Goal: Task Accomplishment & Management: Manage account settings

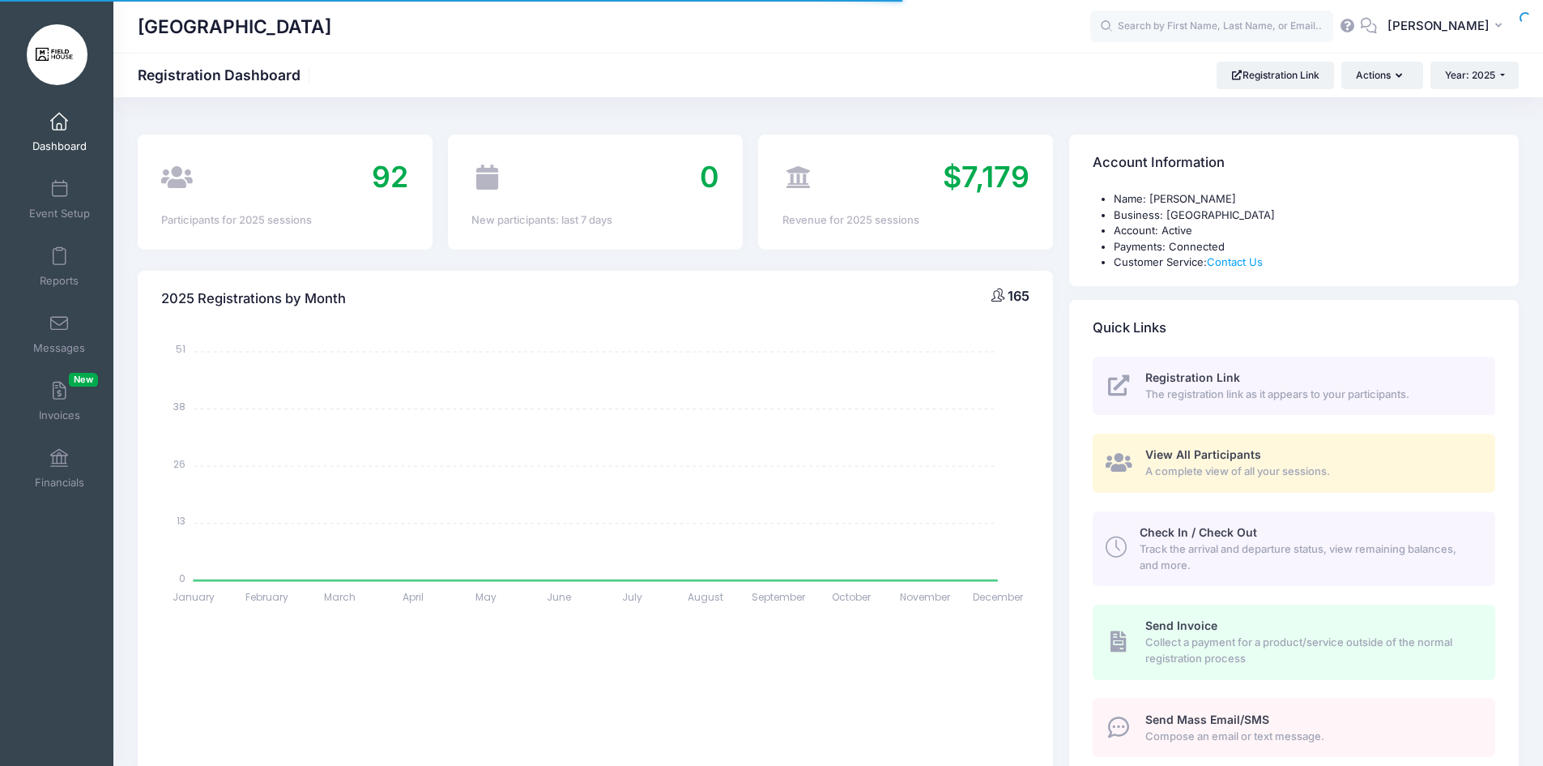
select select
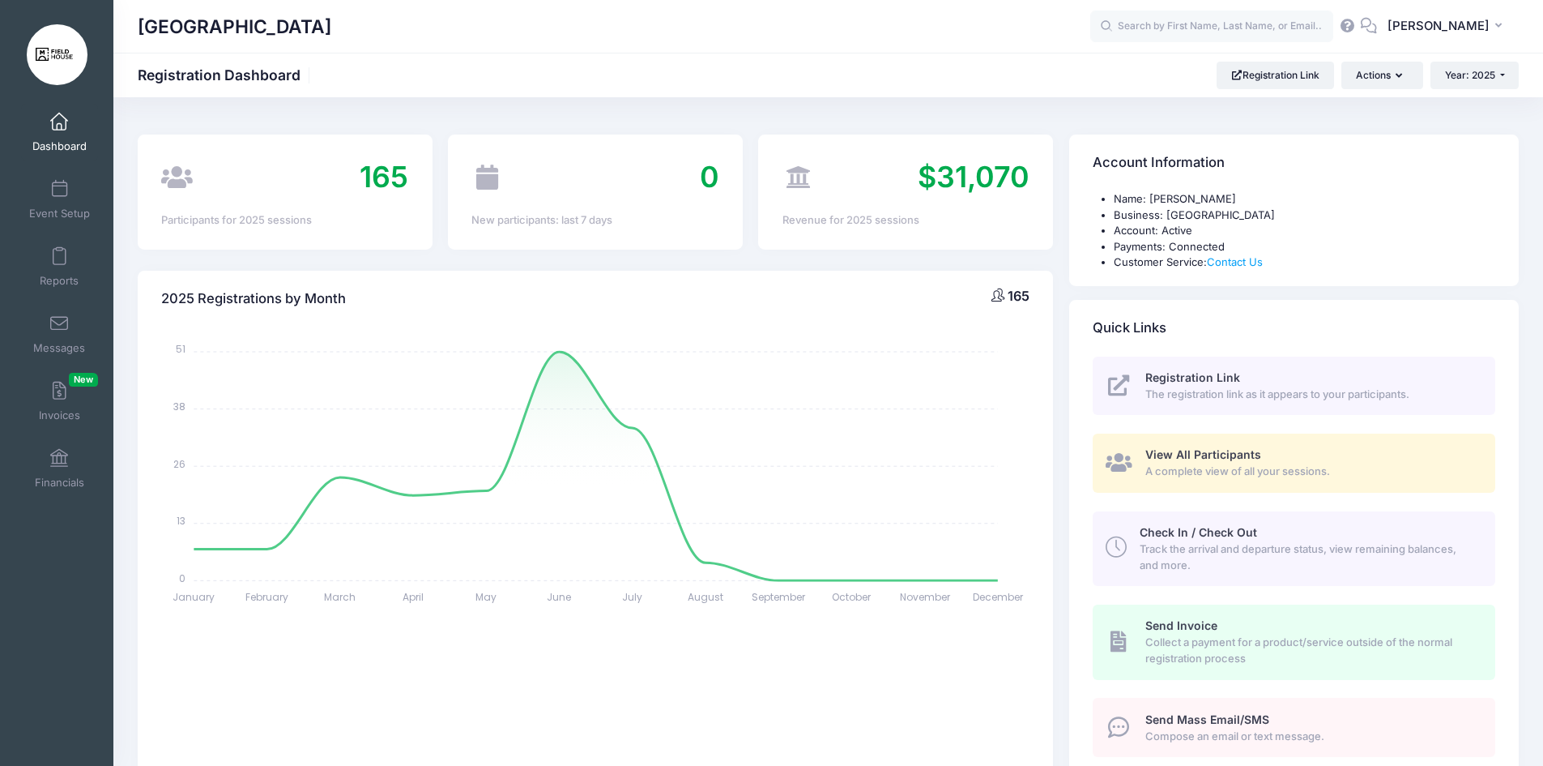
click at [52, 136] on link "Dashboard" at bounding box center [59, 132] width 77 height 57
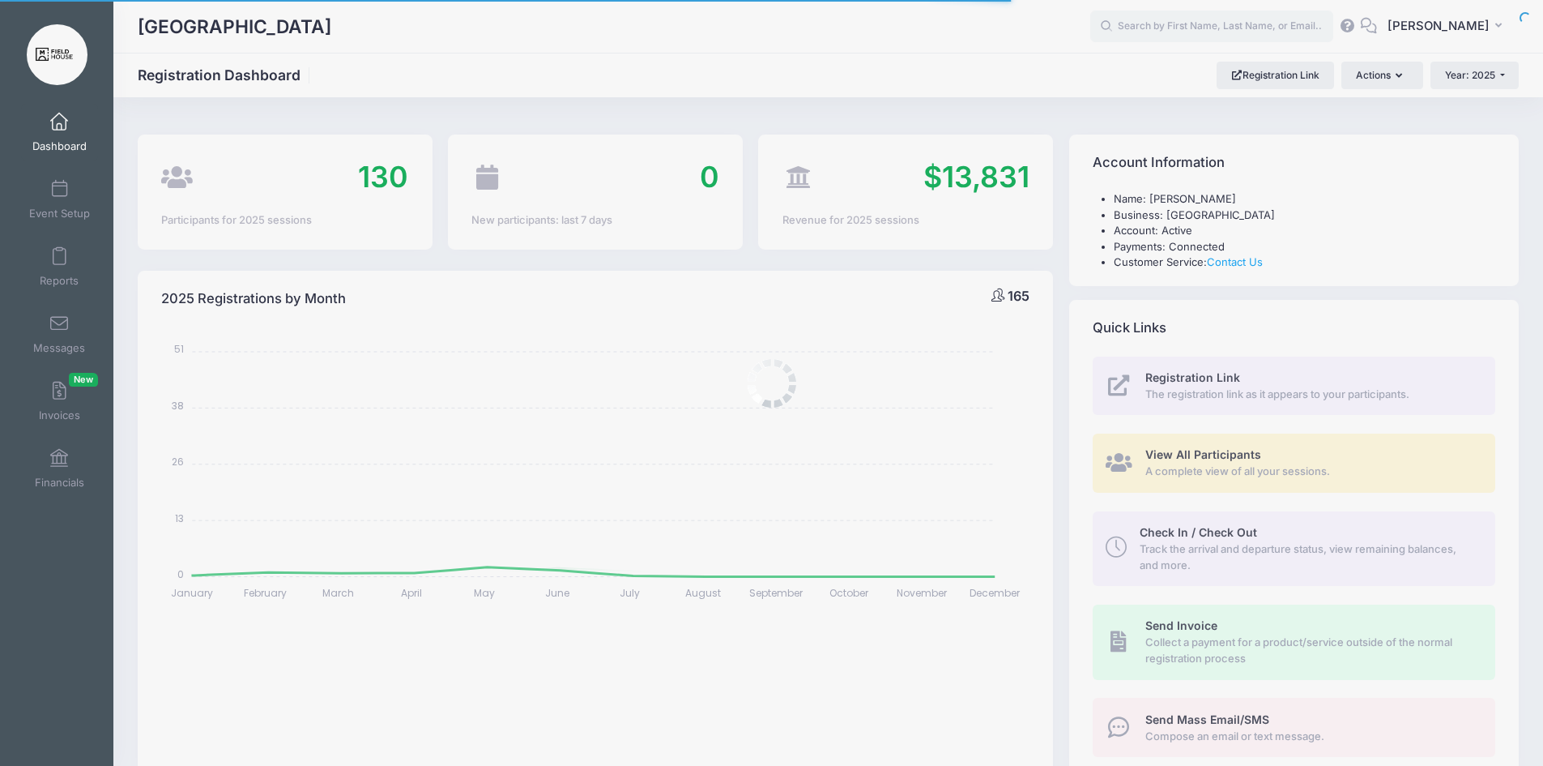
select select
click at [53, 199] on link "Event Setup" at bounding box center [59, 199] width 77 height 57
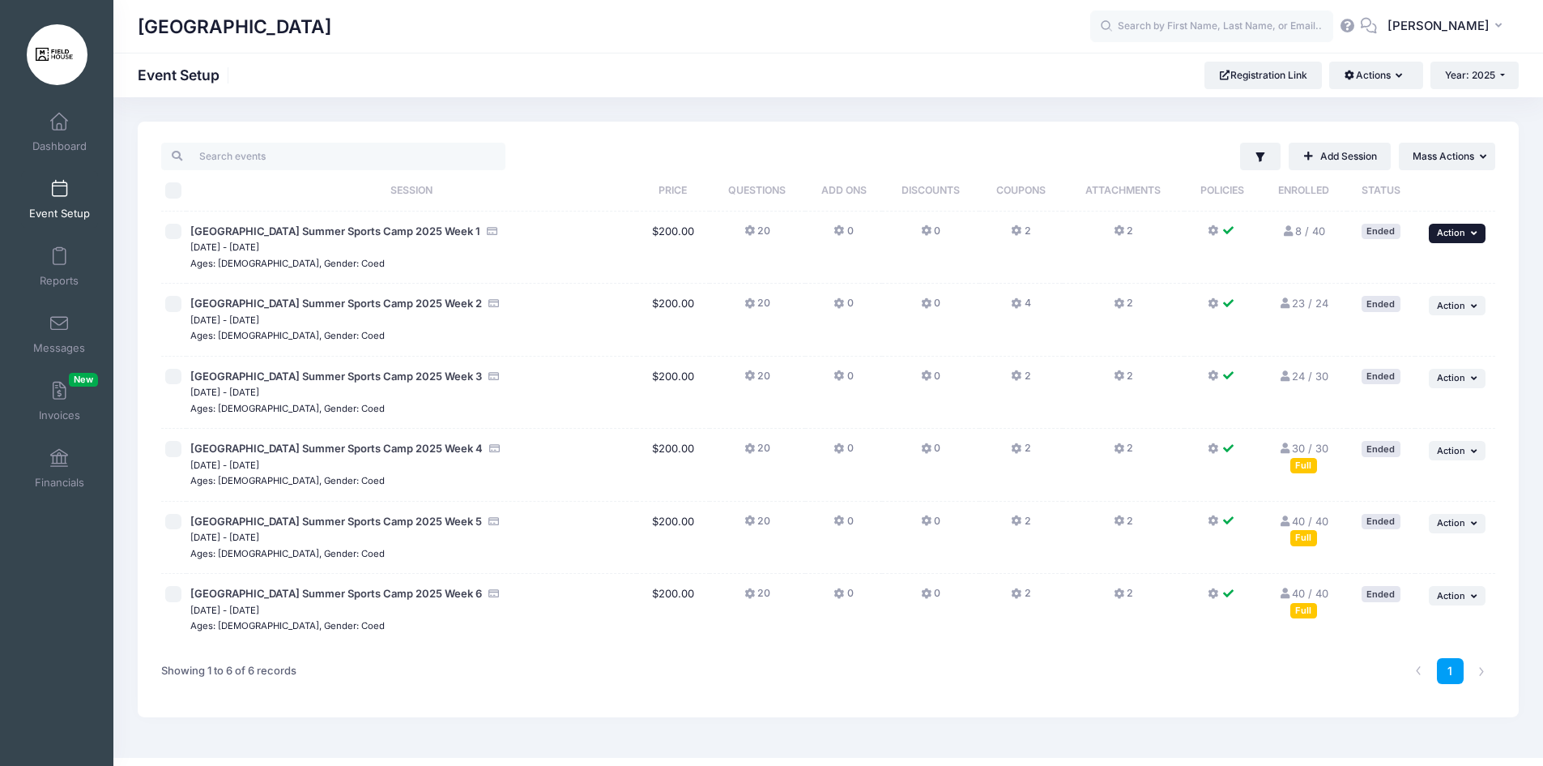
click at [1438, 235] on span "Action" at bounding box center [1451, 232] width 28 height 11
click at [1439, 302] on link "Duplicate Session" at bounding box center [1404, 299] width 147 height 31
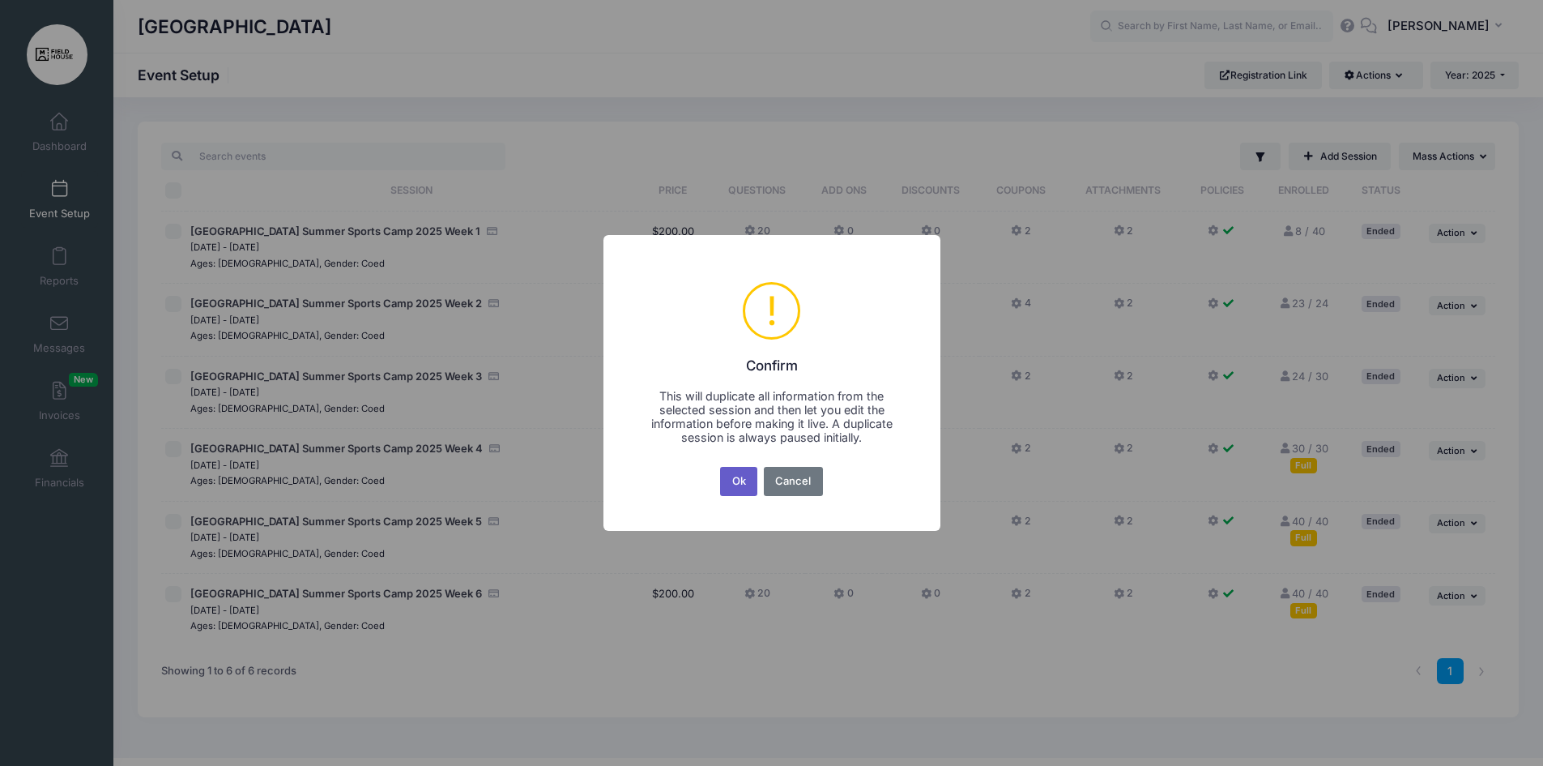
click at [743, 477] on button "Ok" at bounding box center [738, 481] width 37 height 29
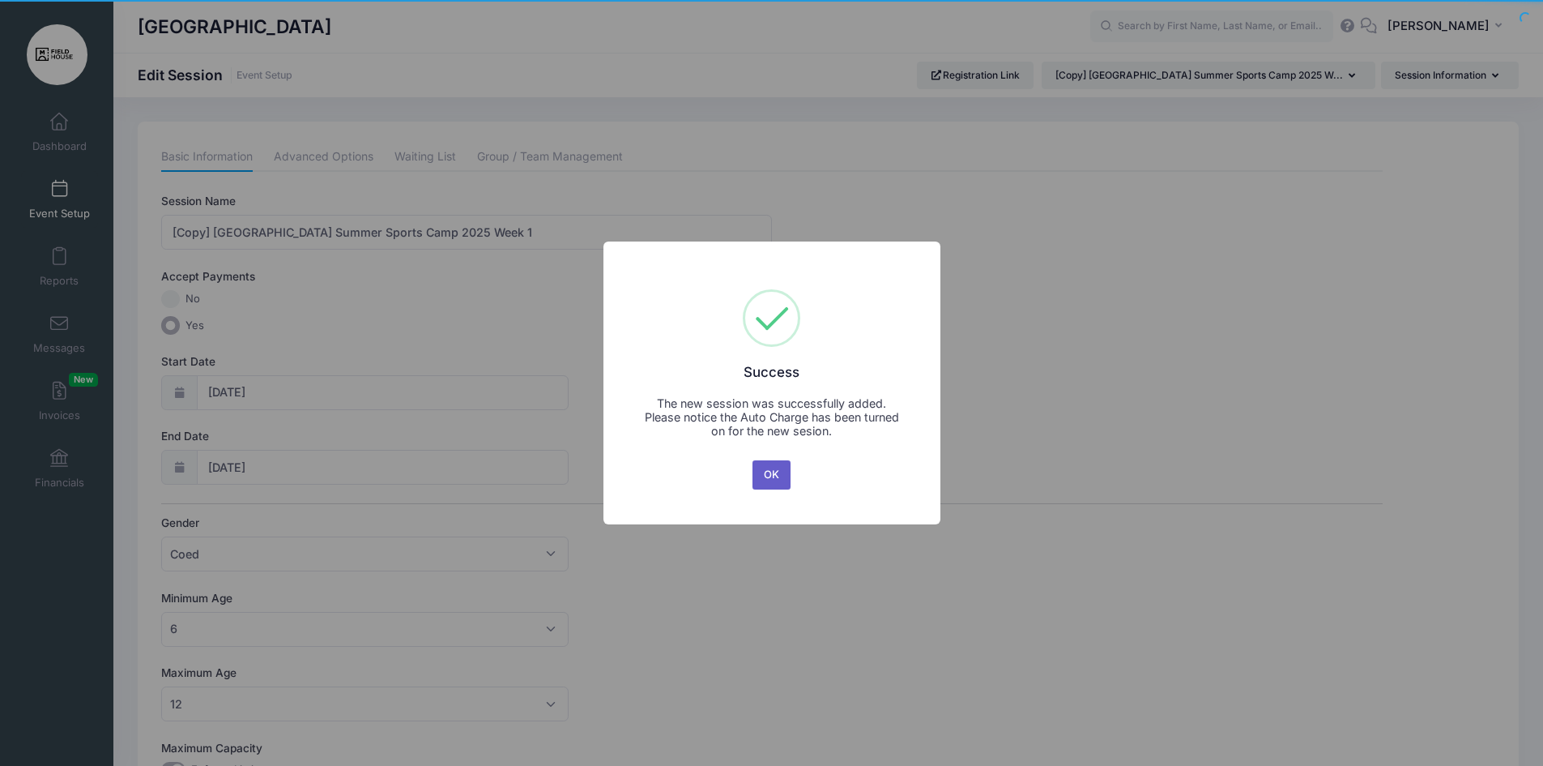
click at [784, 467] on button "OK" at bounding box center [772, 474] width 39 height 29
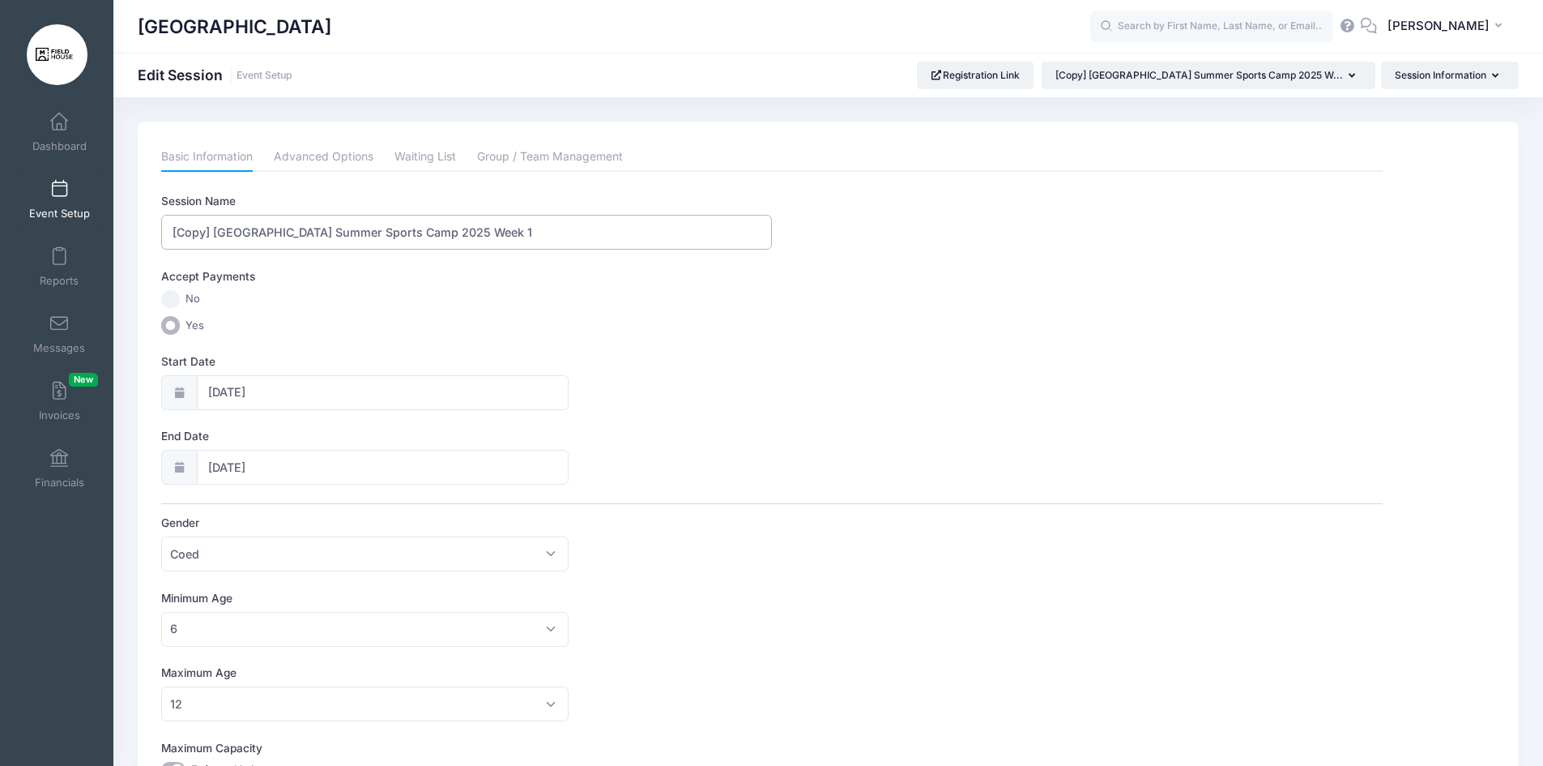
drag, startPoint x: 211, startPoint y: 231, endPoint x: 152, endPoint y: 228, distance: 59.2
click at [152, 228] on div "Please update the information for this particular session. Basic Information Ad…" at bounding box center [828, 725] width 1381 height 1206
drag, startPoint x: 552, startPoint y: 228, endPoint x: 291, endPoint y: 229, distance: 261.7
click at [291, 229] on input "[GEOGRAPHIC_DATA] Summer Sports Camp 2025 Week 1" at bounding box center [466, 232] width 611 height 35
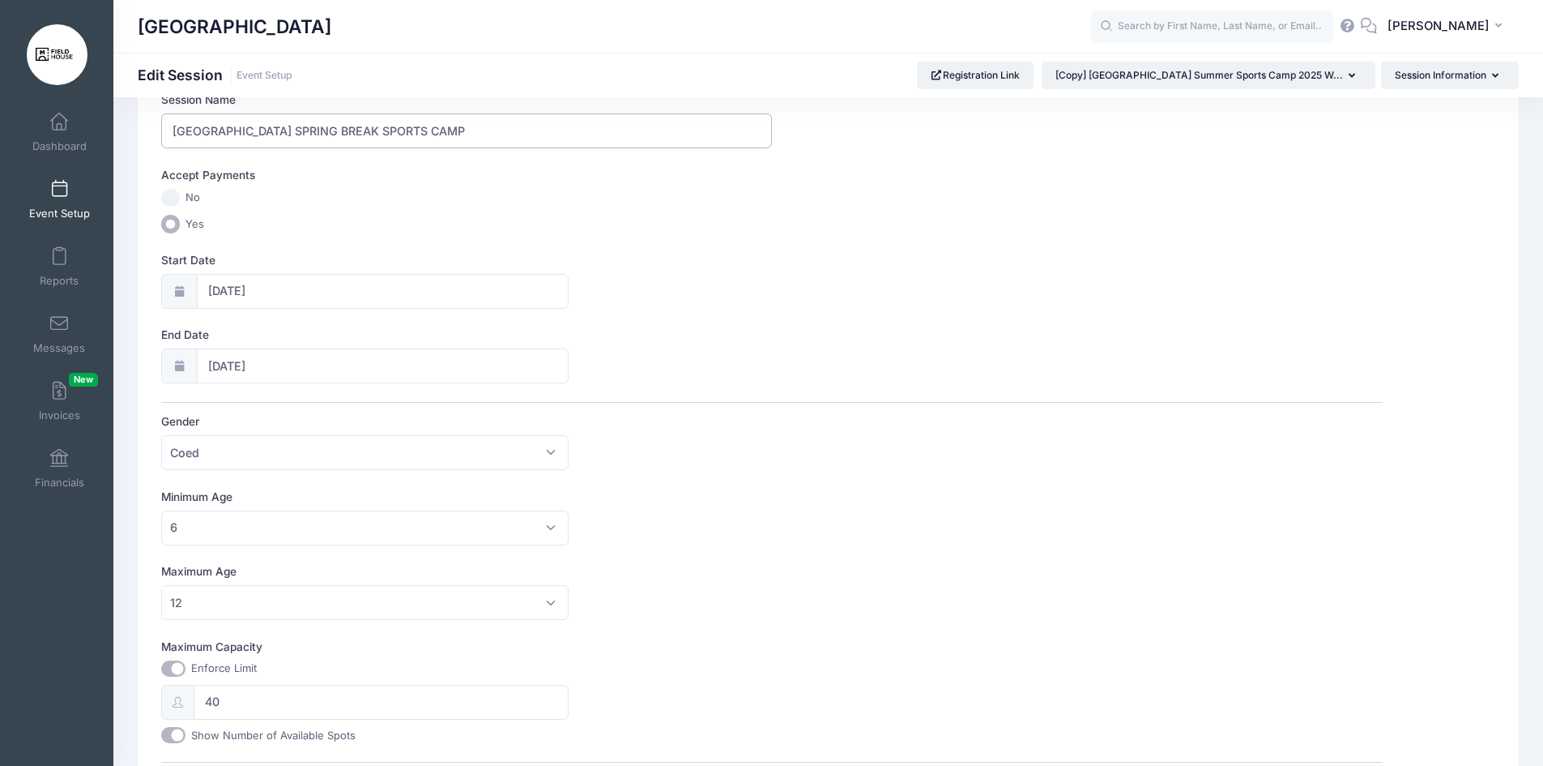
scroll to position [103, 0]
type input "Marlton Field House SPRING BREAK SPORTS CAMP"
click at [187, 288] on div at bounding box center [179, 289] width 36 height 35
click at [269, 285] on input "06/23/2025" at bounding box center [383, 289] width 372 height 35
click at [405, 335] on span at bounding box center [399, 333] width 27 height 28
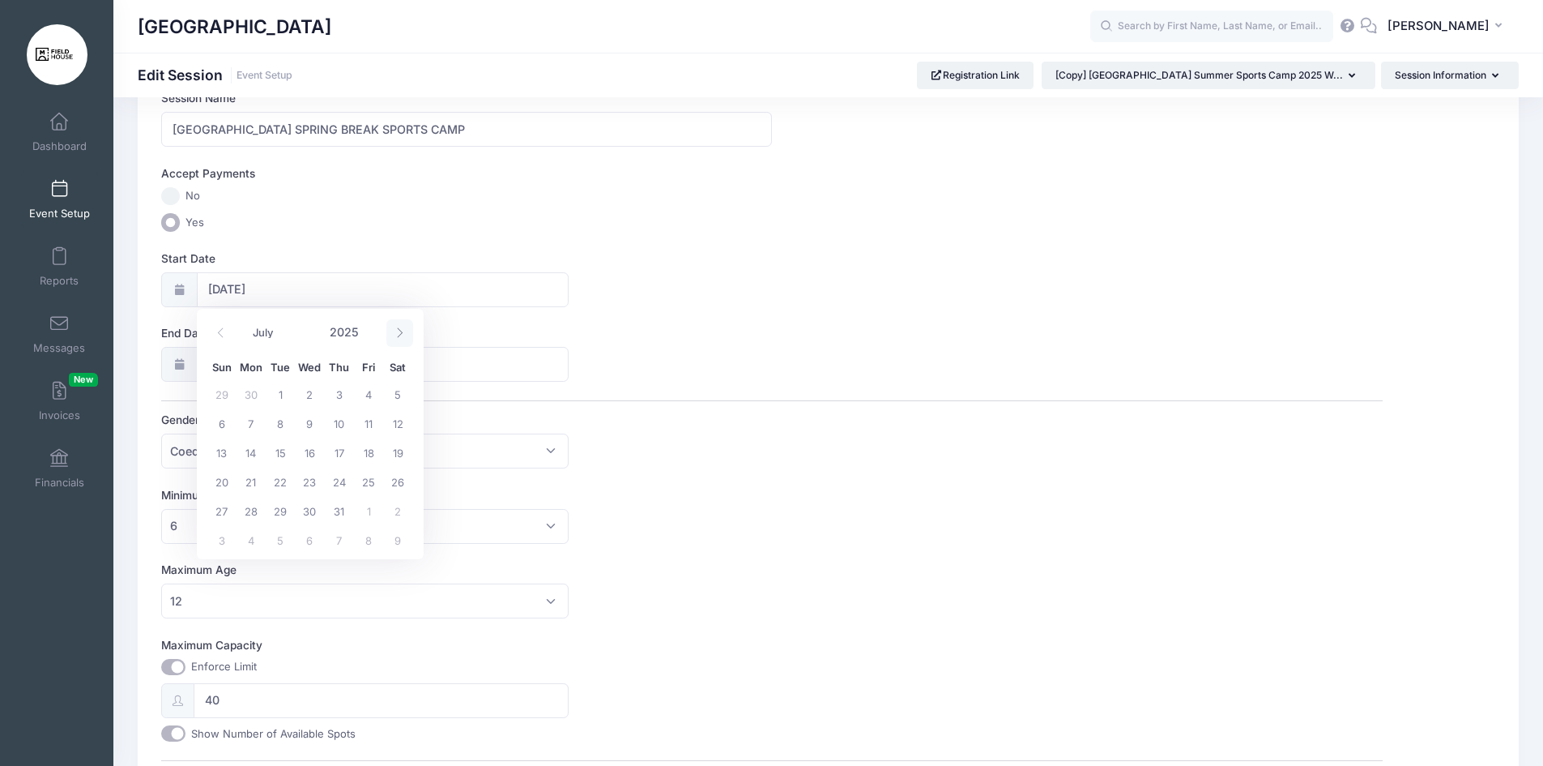
click at [405, 335] on span at bounding box center [399, 333] width 27 height 28
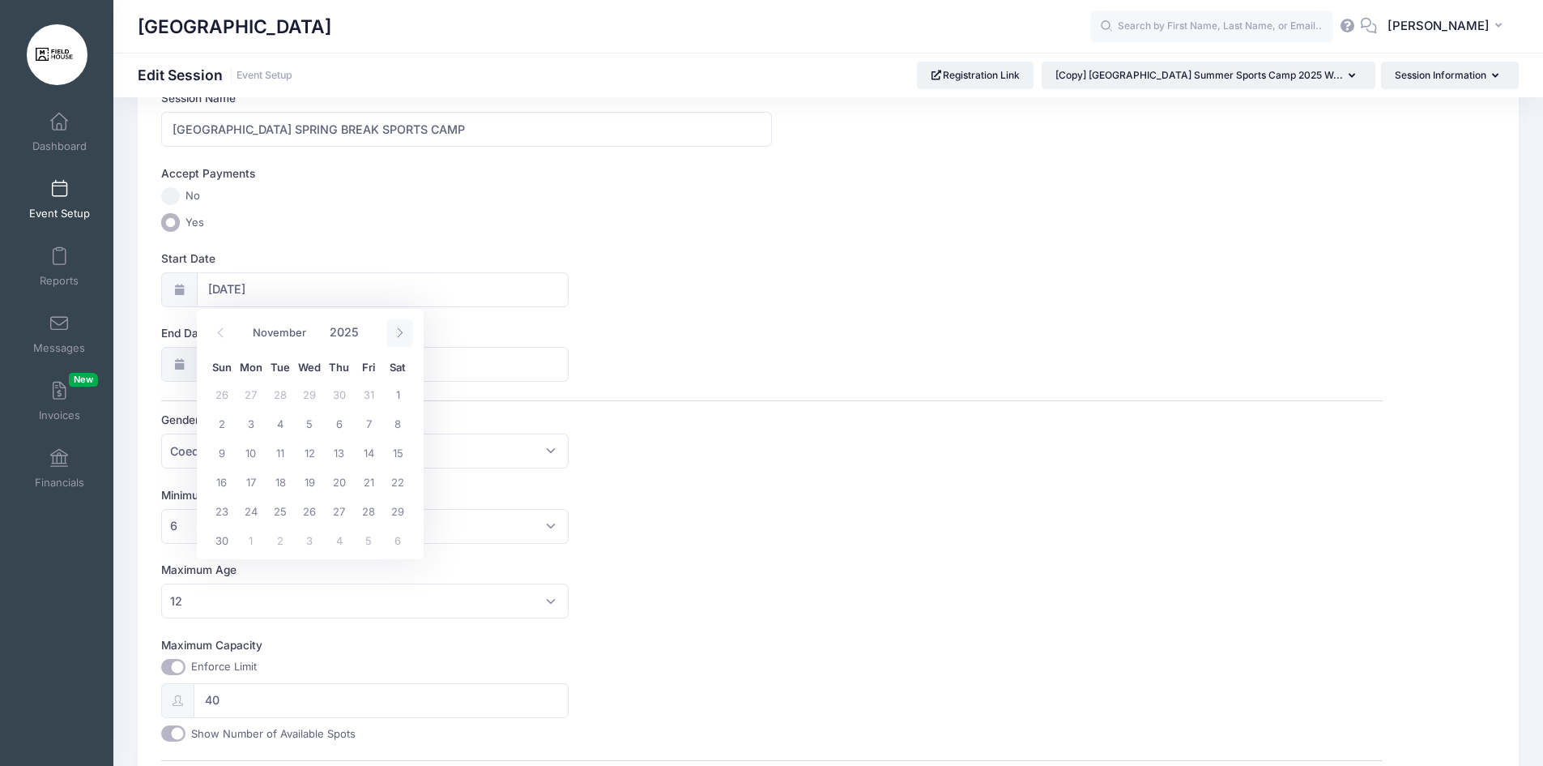
select select "11"
click at [403, 333] on icon at bounding box center [399, 332] width 11 height 11
type input "2026"
click at [402, 337] on icon at bounding box center [399, 332] width 11 height 11
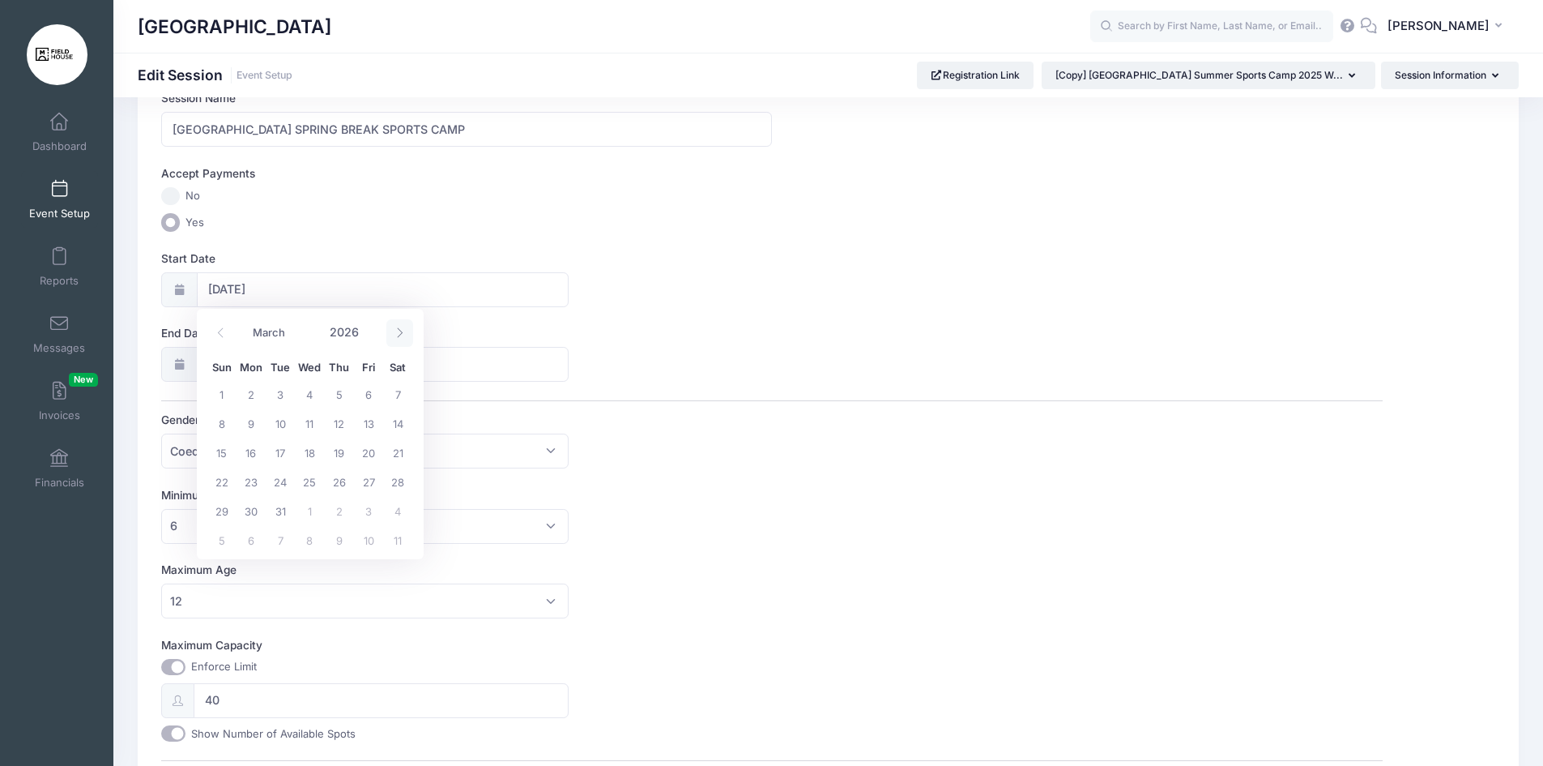
click at [402, 337] on icon at bounding box center [399, 332] width 11 height 11
select select "3"
click at [246, 428] on span "6" at bounding box center [251, 422] width 29 height 29
type input "04/06/2026"
type input "04/07/2026"
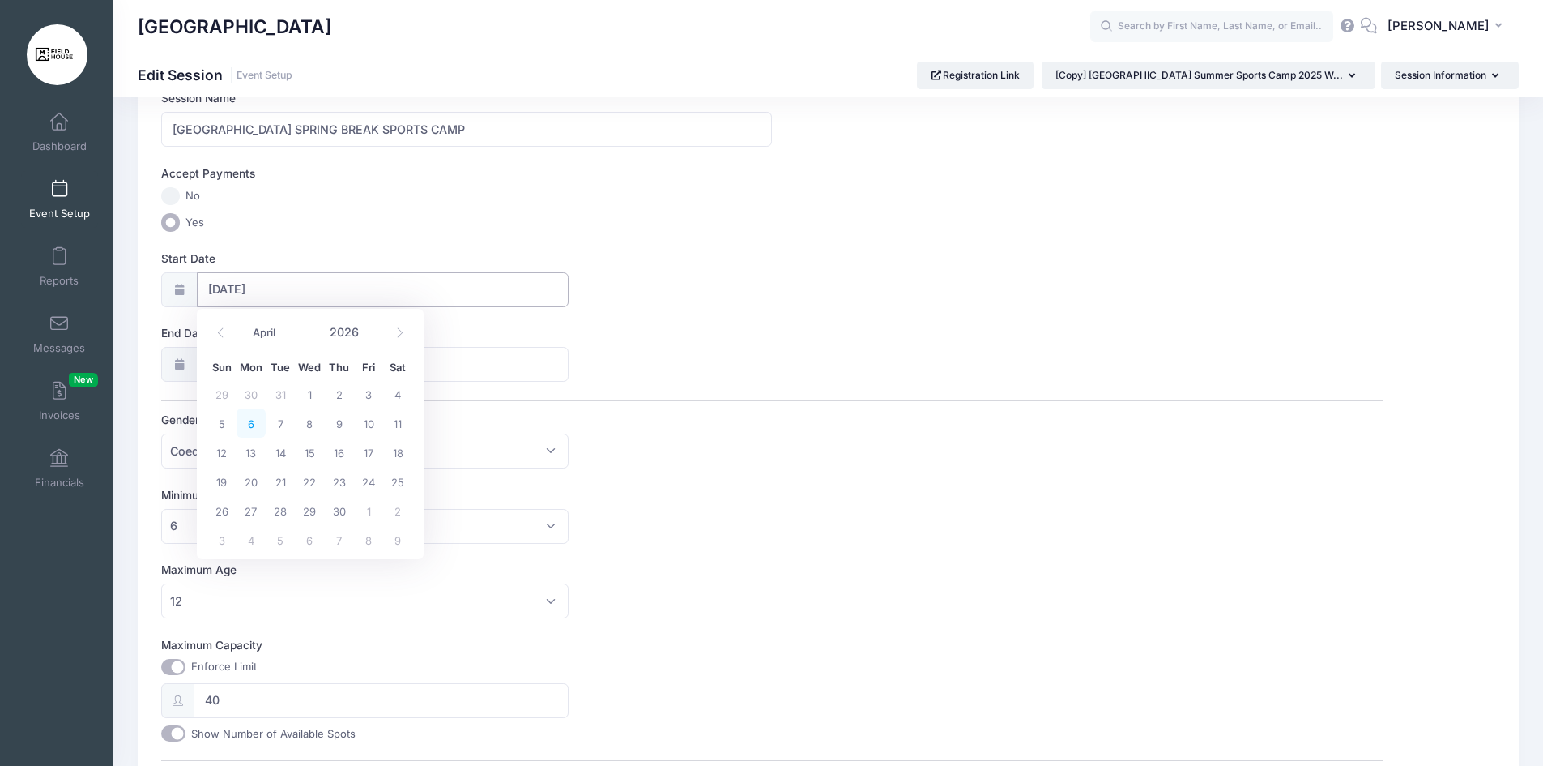
type input "2026"
select select "3"
click at [368, 491] on span "10" at bounding box center [368, 497] width 29 height 29
type input "04/10/2026"
click at [256, 293] on input "04/06/2026" at bounding box center [383, 289] width 372 height 35
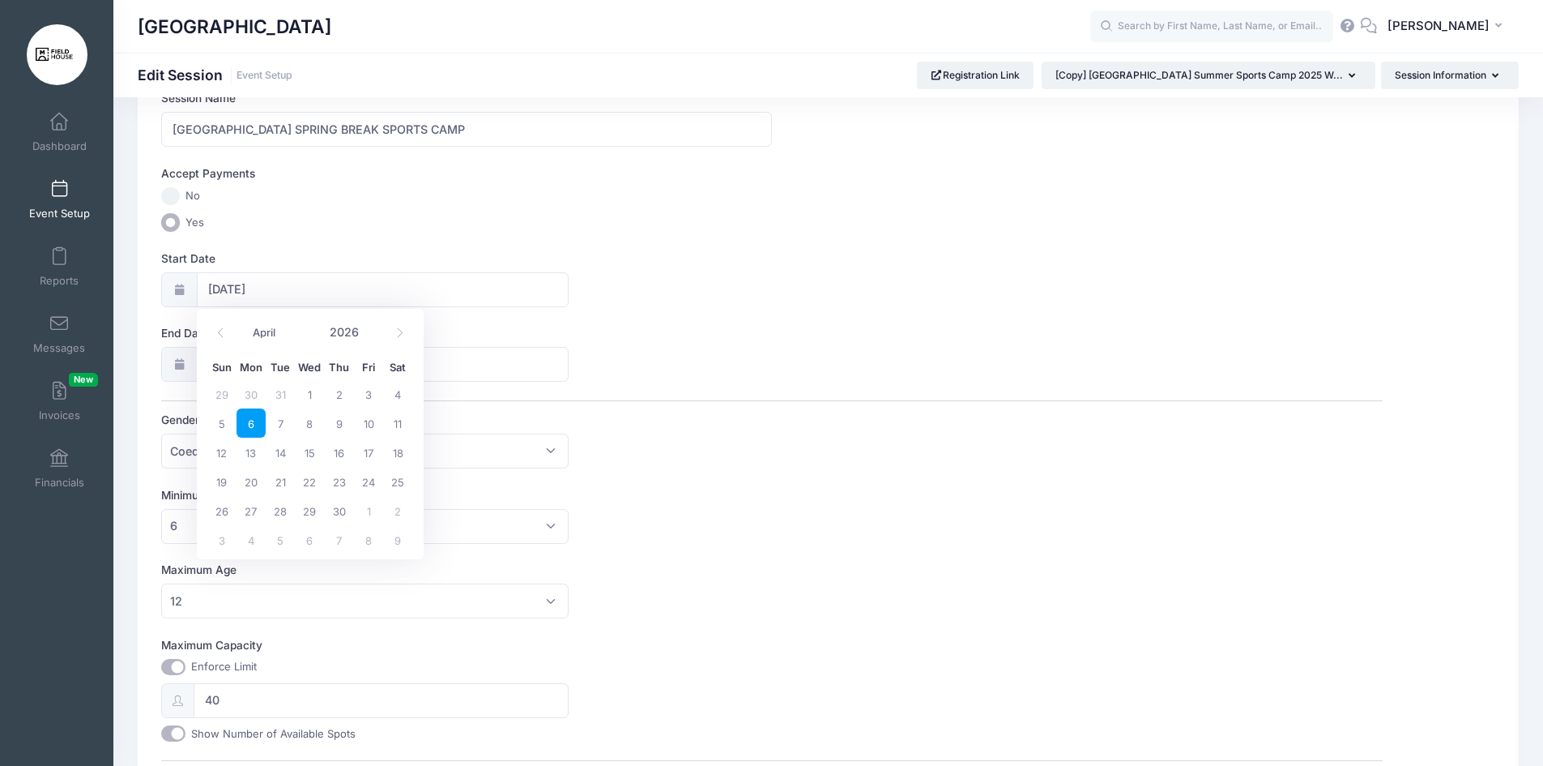
click at [637, 326] on label "End Date" at bounding box center [466, 333] width 611 height 16
click at [569, 347] on input "04/10/2026" at bounding box center [383, 364] width 372 height 35
click at [534, 455] on span "Coed" at bounding box center [364, 450] width 407 height 35
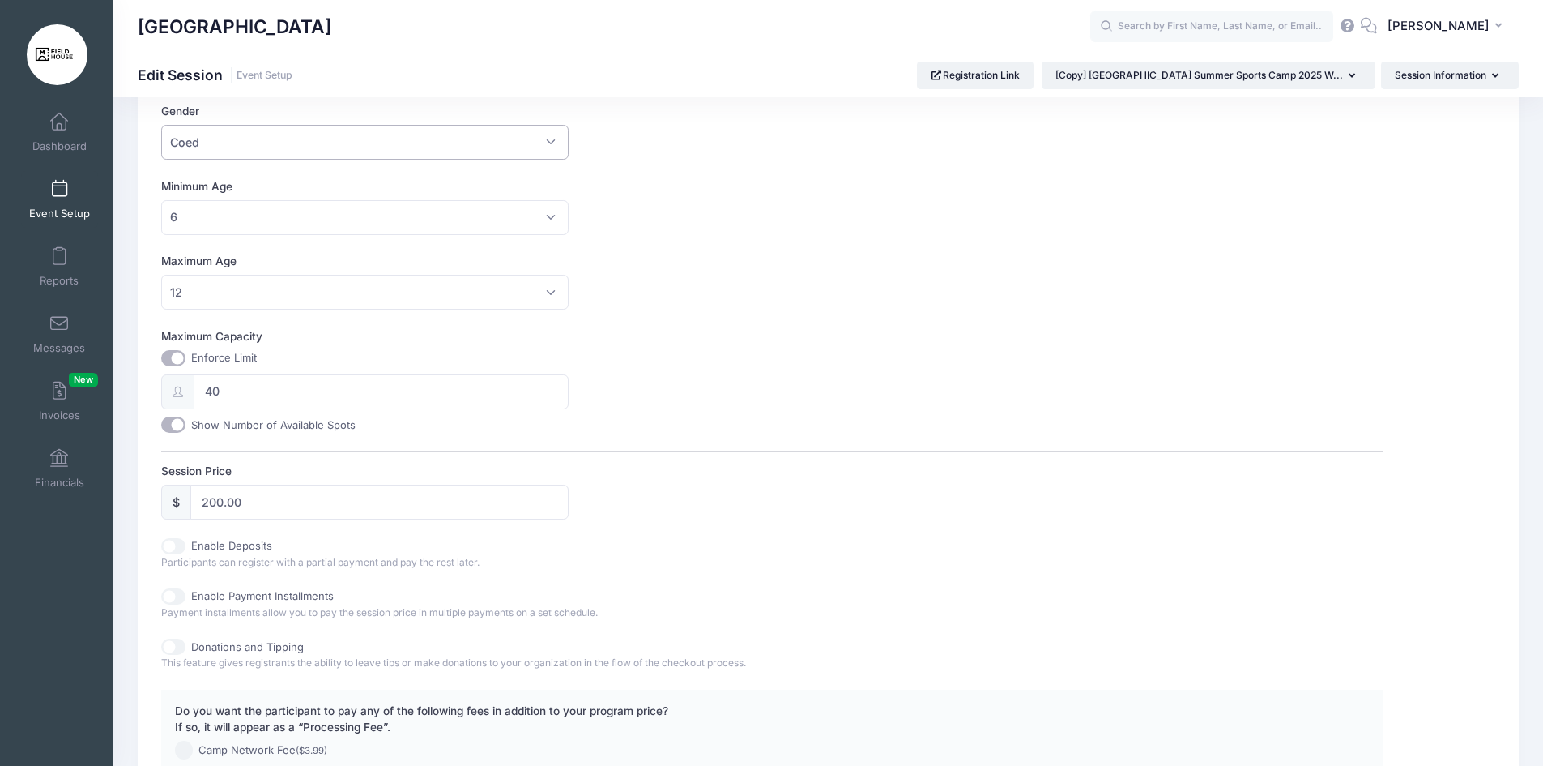
scroll to position [415, 0]
click at [254, 388] on input "40" at bounding box center [381, 388] width 375 height 35
type input "50"
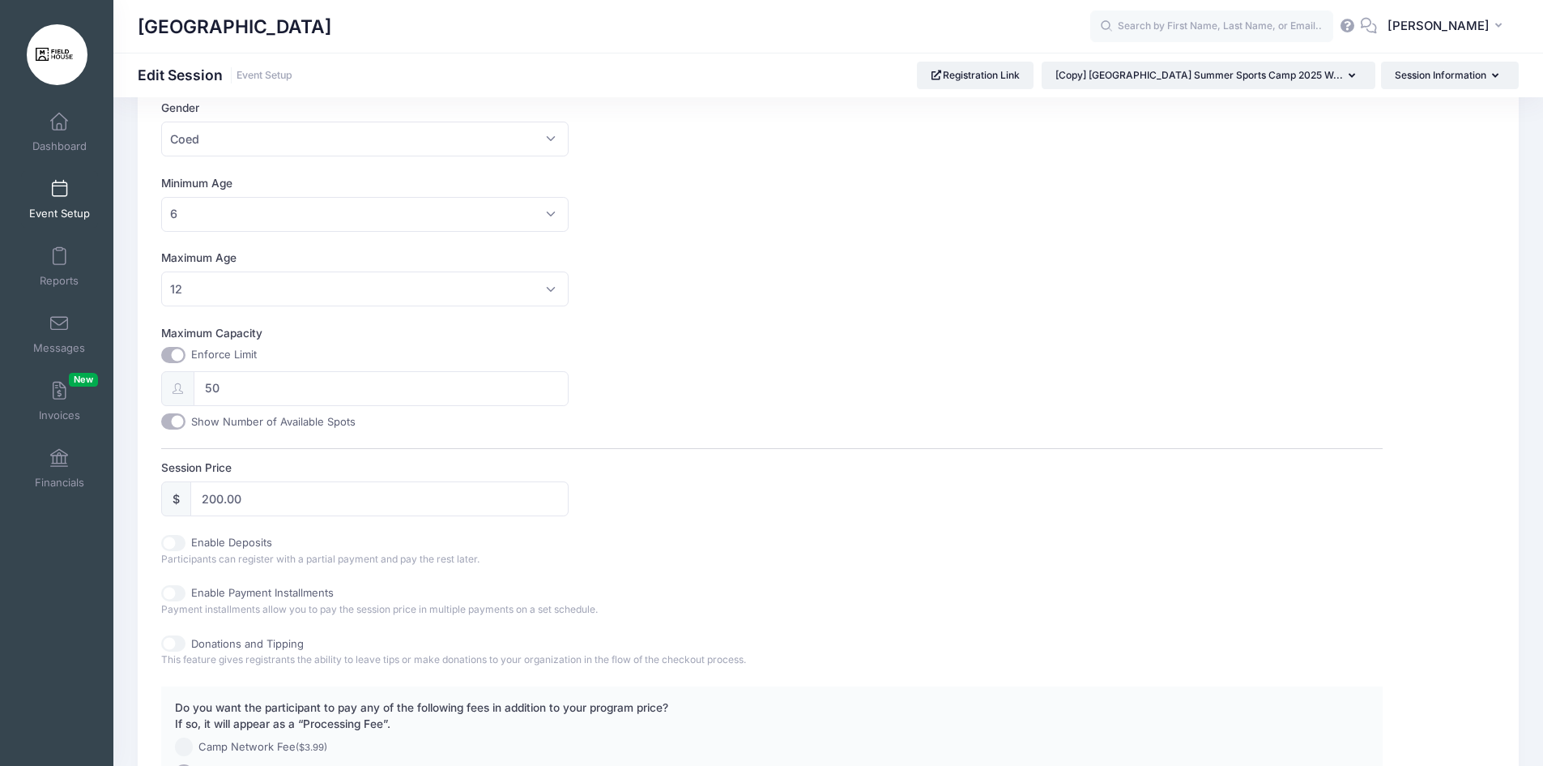
click at [654, 356] on div "Maximum Capacity Enforce Limit 50 Show Number of Available Spots" at bounding box center [772, 377] width 1222 height 104
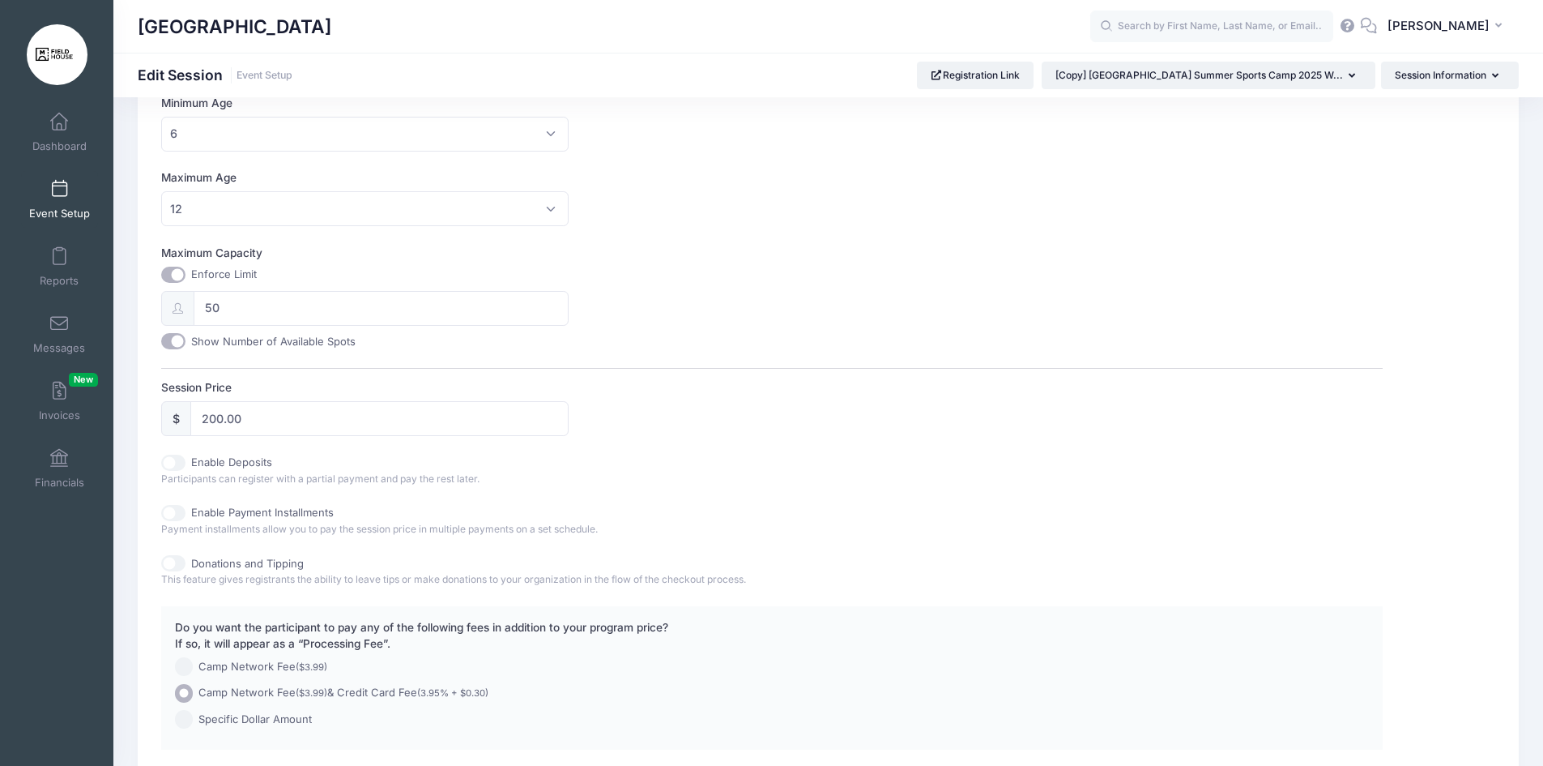
scroll to position [497, 0]
click at [227, 423] on input "200.00" at bounding box center [379, 416] width 378 height 35
click at [221, 422] on input "200.00" at bounding box center [379, 416] width 378 height 35
click at [343, 449] on div "Session Name Marlton Field House SPRING BREAK SPORTS CAMP Accept Payments No Ye…" at bounding box center [772, 221] width 1222 height 1051
click at [224, 420] on input "200.00" at bounding box center [379, 416] width 378 height 35
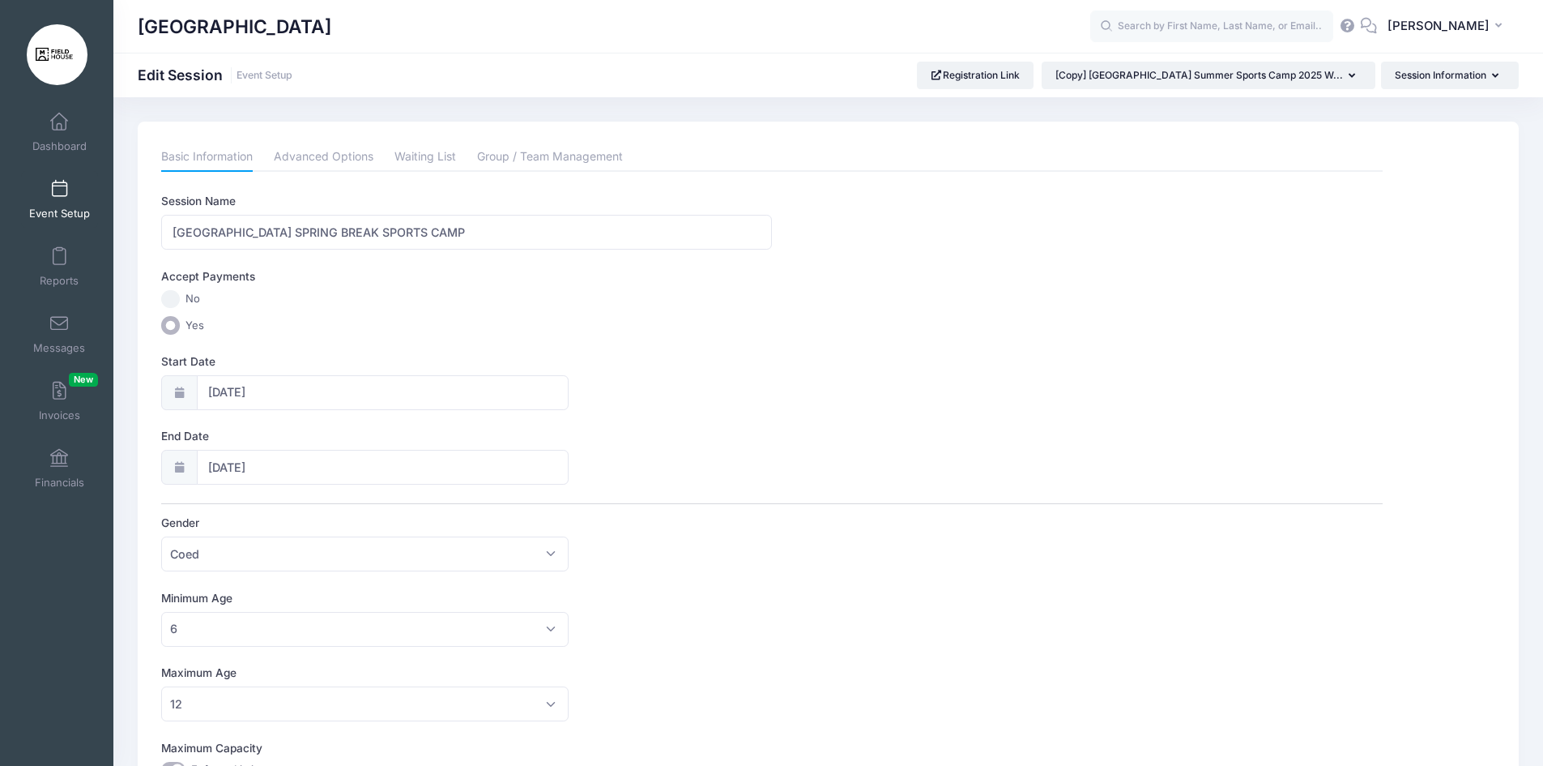
scroll to position [624, 0]
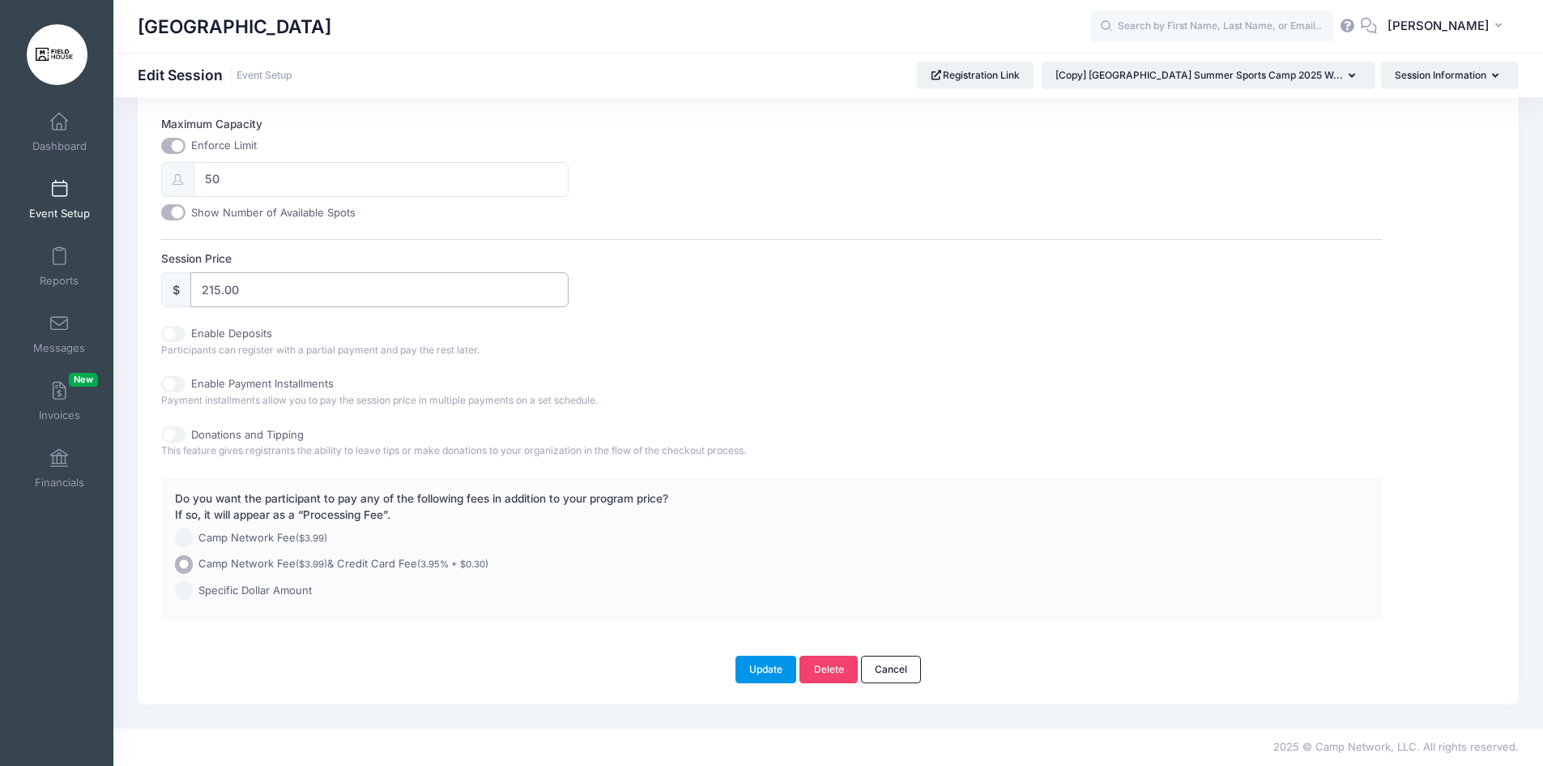
type input "215.00"
click at [782, 666] on button "Update" at bounding box center [767, 669] width 62 height 28
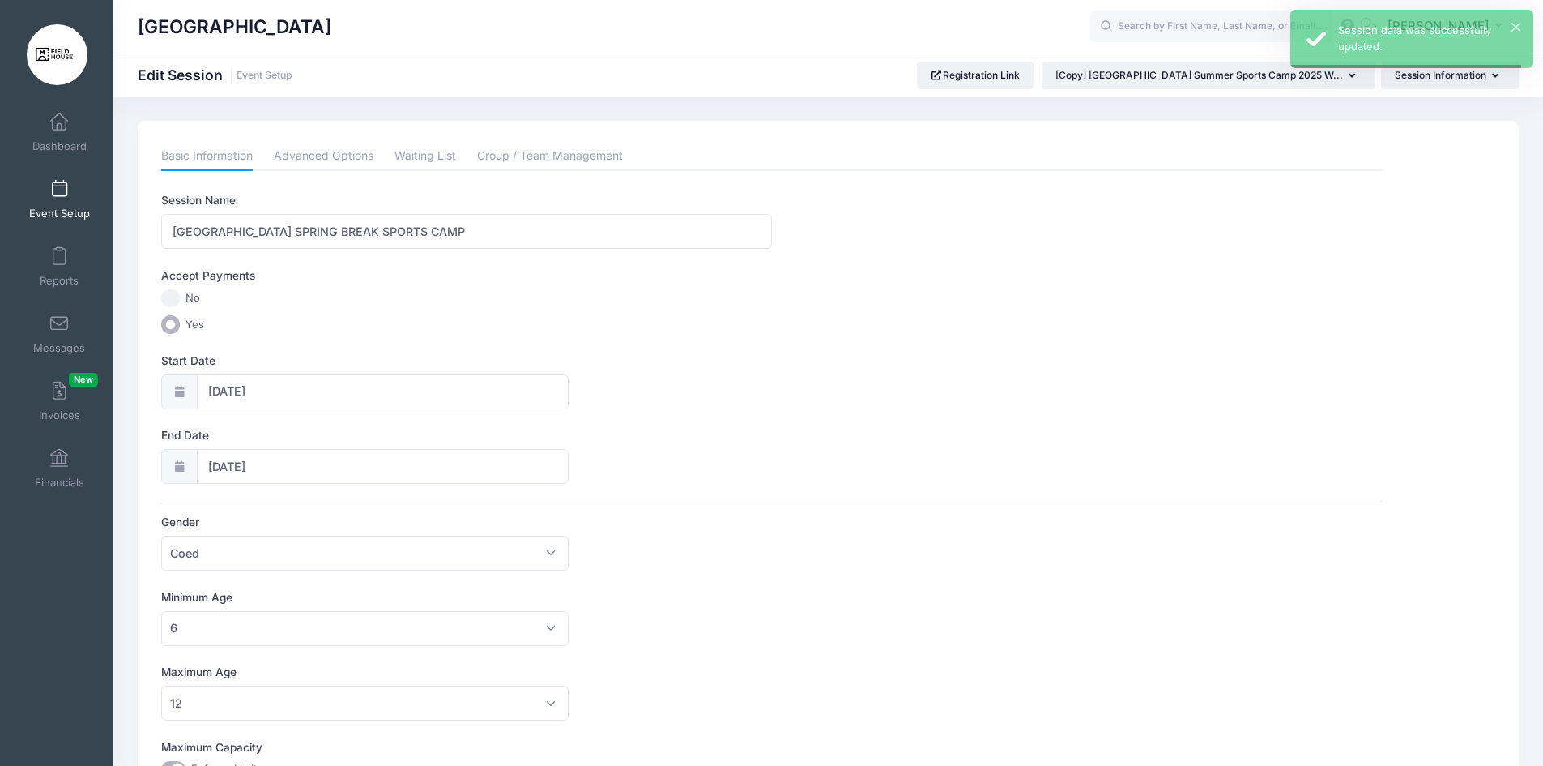
scroll to position [0, 0]
click at [327, 128] on div "Please update the information for this particular session. Basic Information Ad…" at bounding box center [828, 725] width 1381 height 1206
click at [337, 144] on link "Advanced Options" at bounding box center [324, 157] width 100 height 29
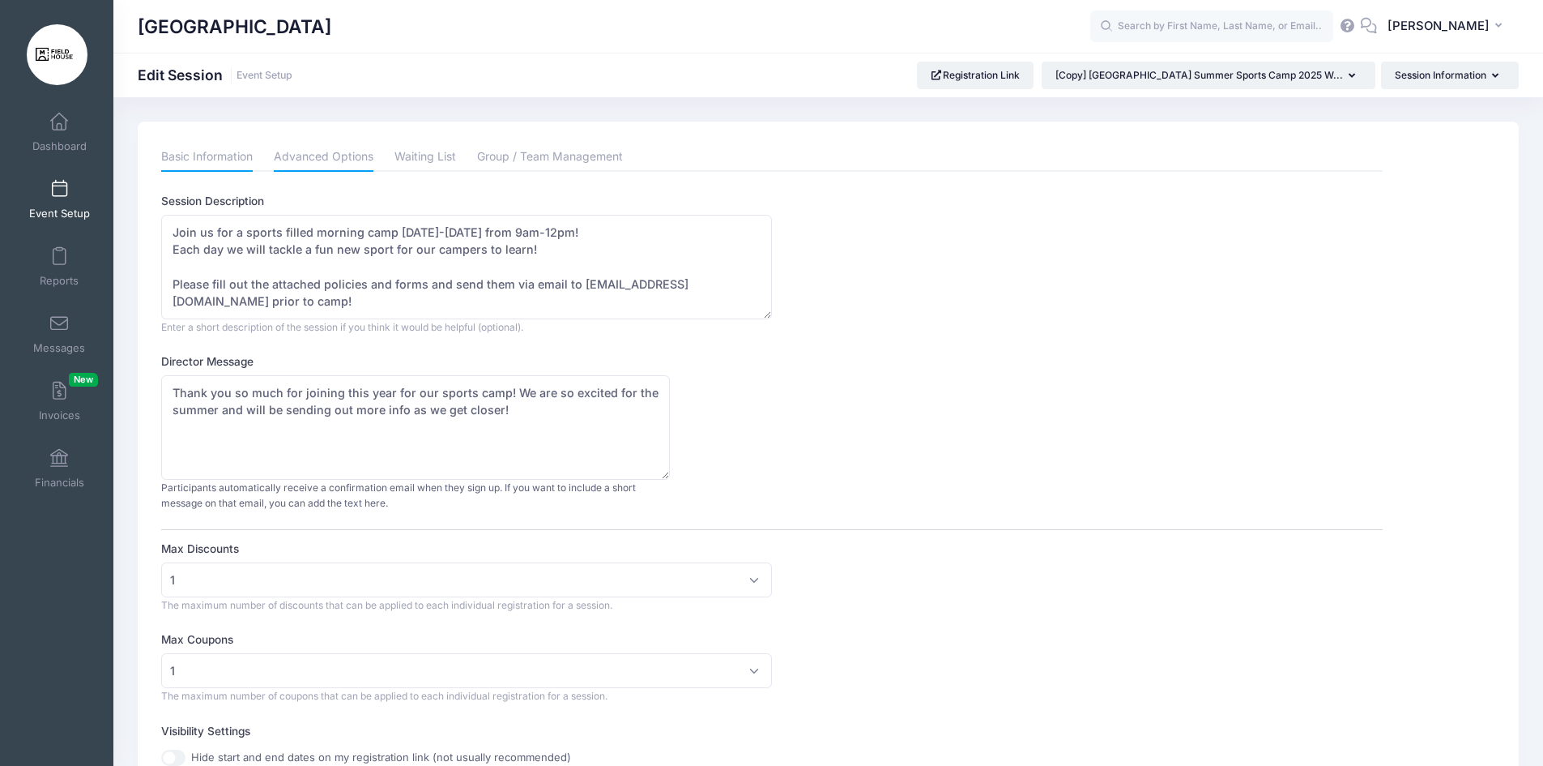
click at [204, 151] on link "Basic Information" at bounding box center [207, 157] width 92 height 29
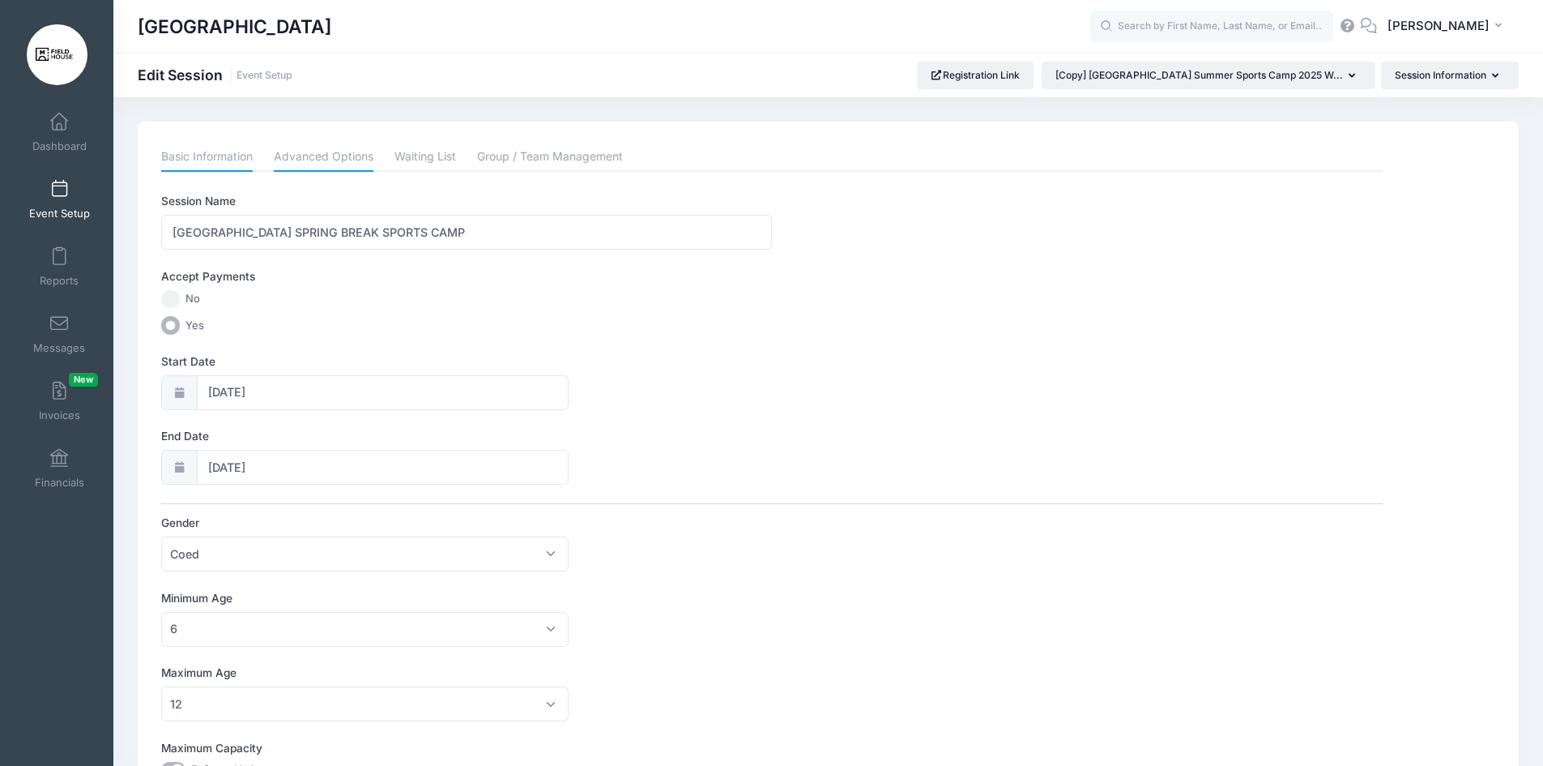
click at [326, 156] on link "Advanced Options" at bounding box center [324, 157] width 100 height 29
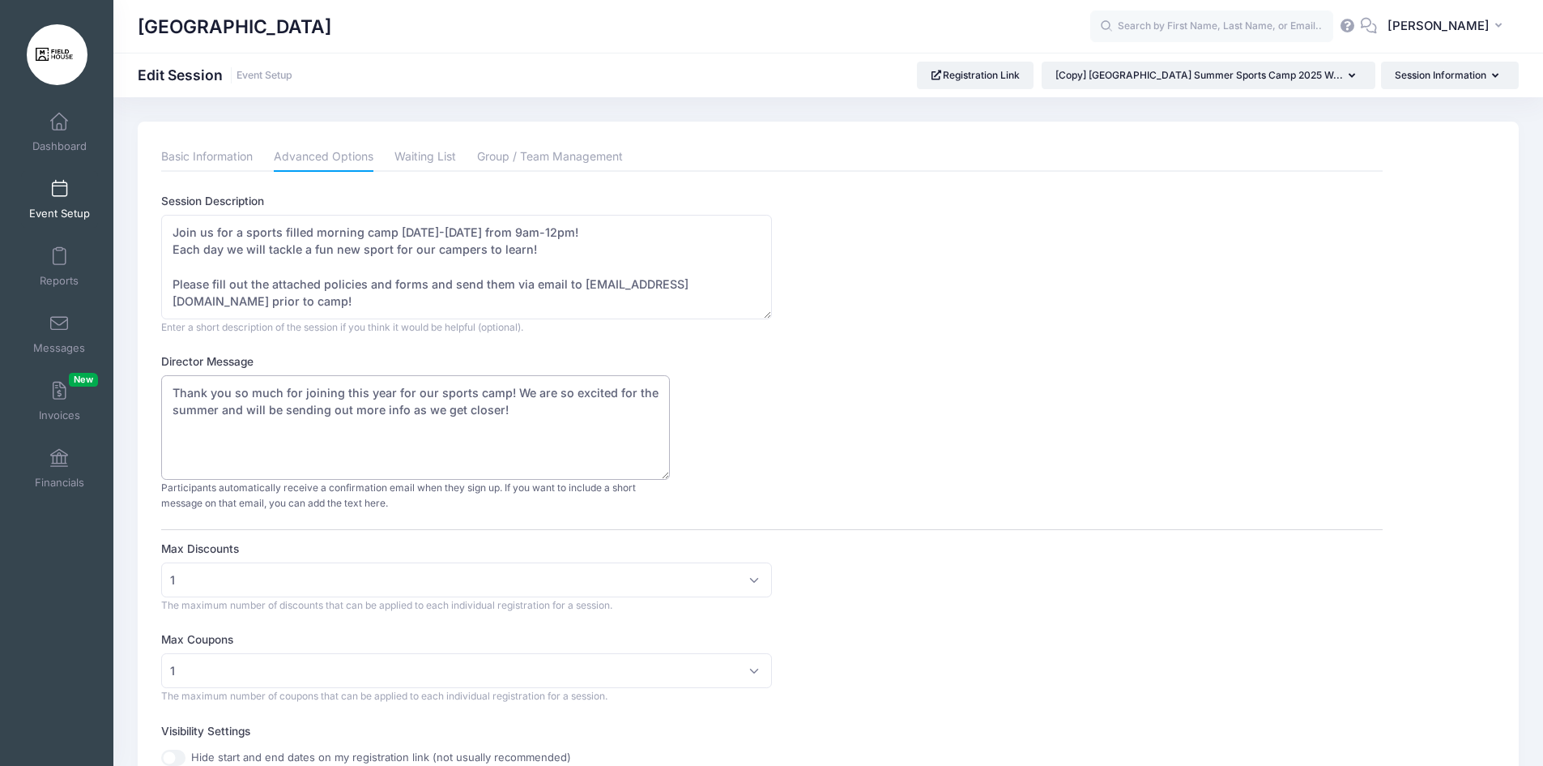
click at [433, 394] on textarea "Thank you so much for joining this year for our sports camp! We are so excited …" at bounding box center [415, 427] width 509 height 104
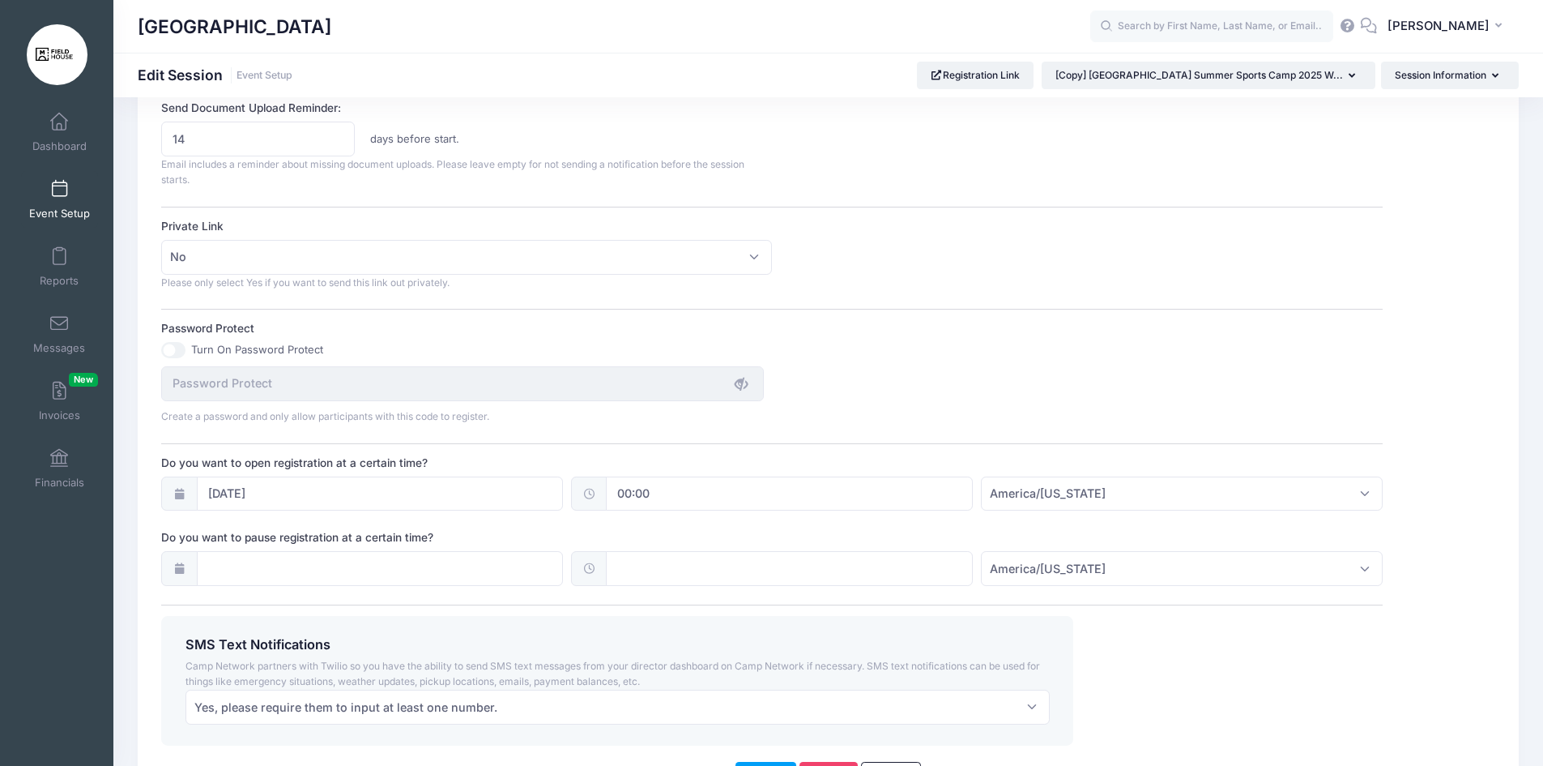
scroll to position [978, 0]
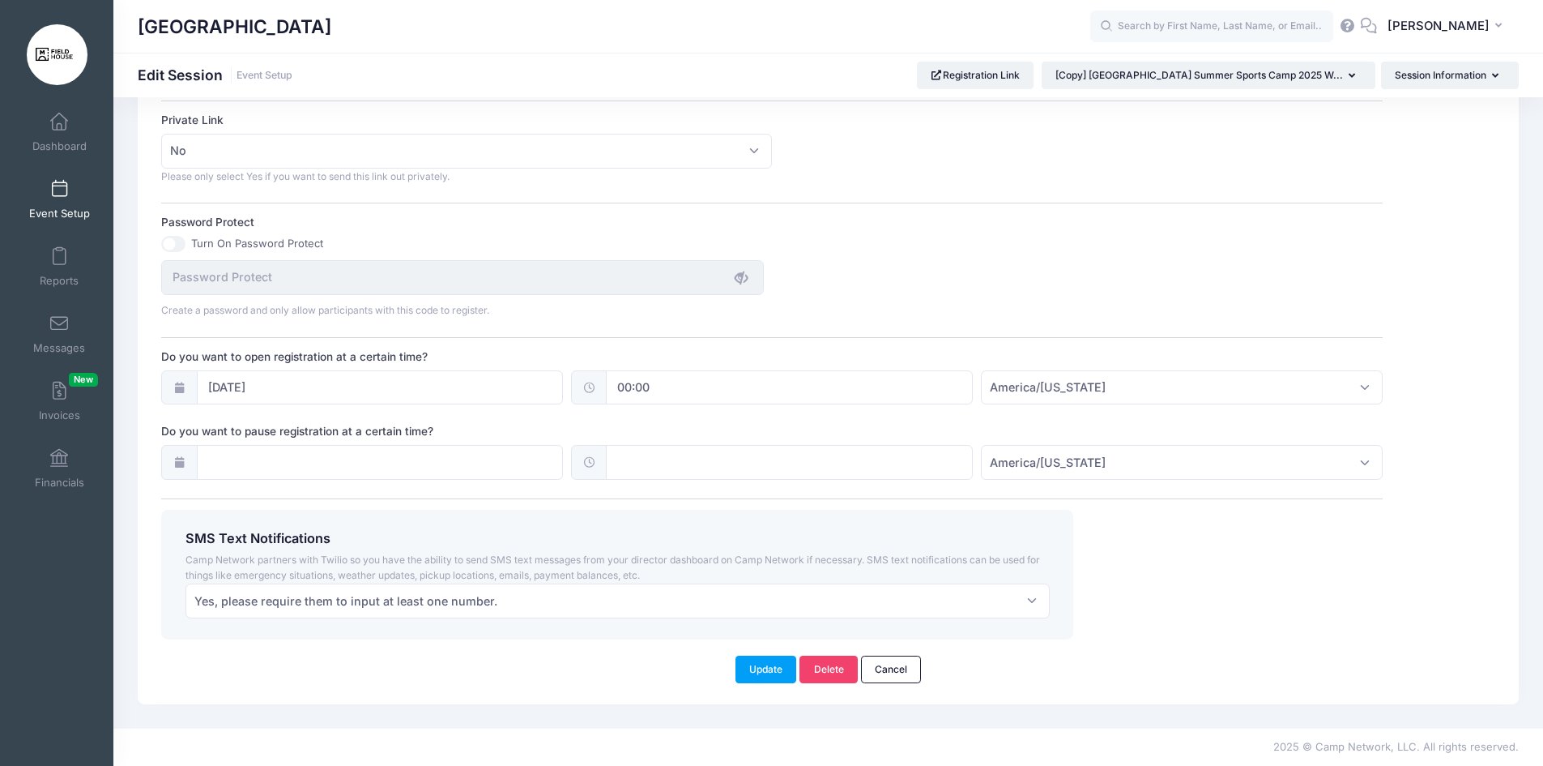
type textarea "Thank you so much for joining this year for our spring break sports camp! We ar…"
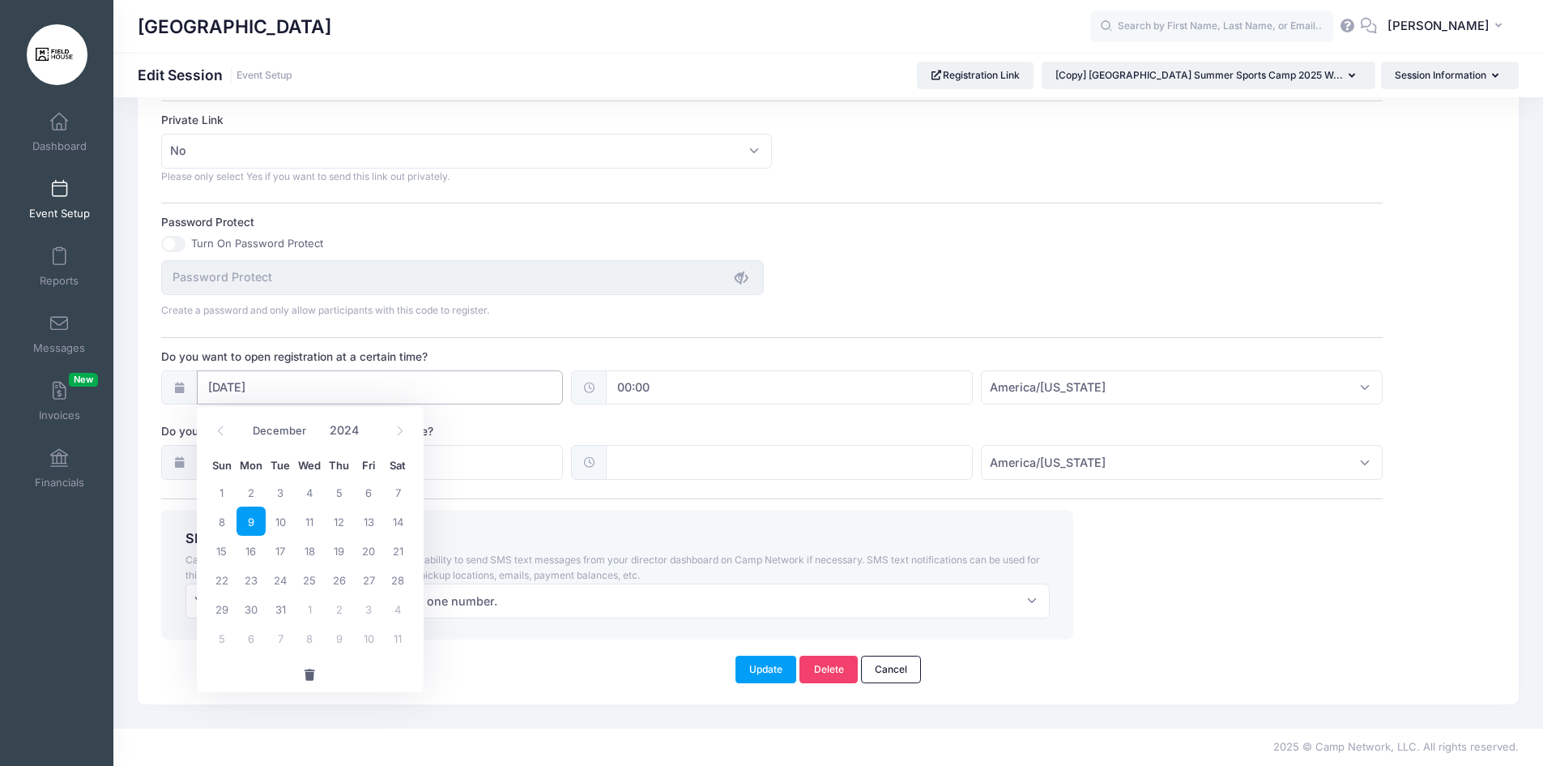
click at [285, 391] on input "12/09/2024" at bounding box center [380, 387] width 367 height 35
click at [407, 424] on span at bounding box center [399, 431] width 27 height 28
type input "2025"
click at [407, 424] on span at bounding box center [399, 431] width 27 height 28
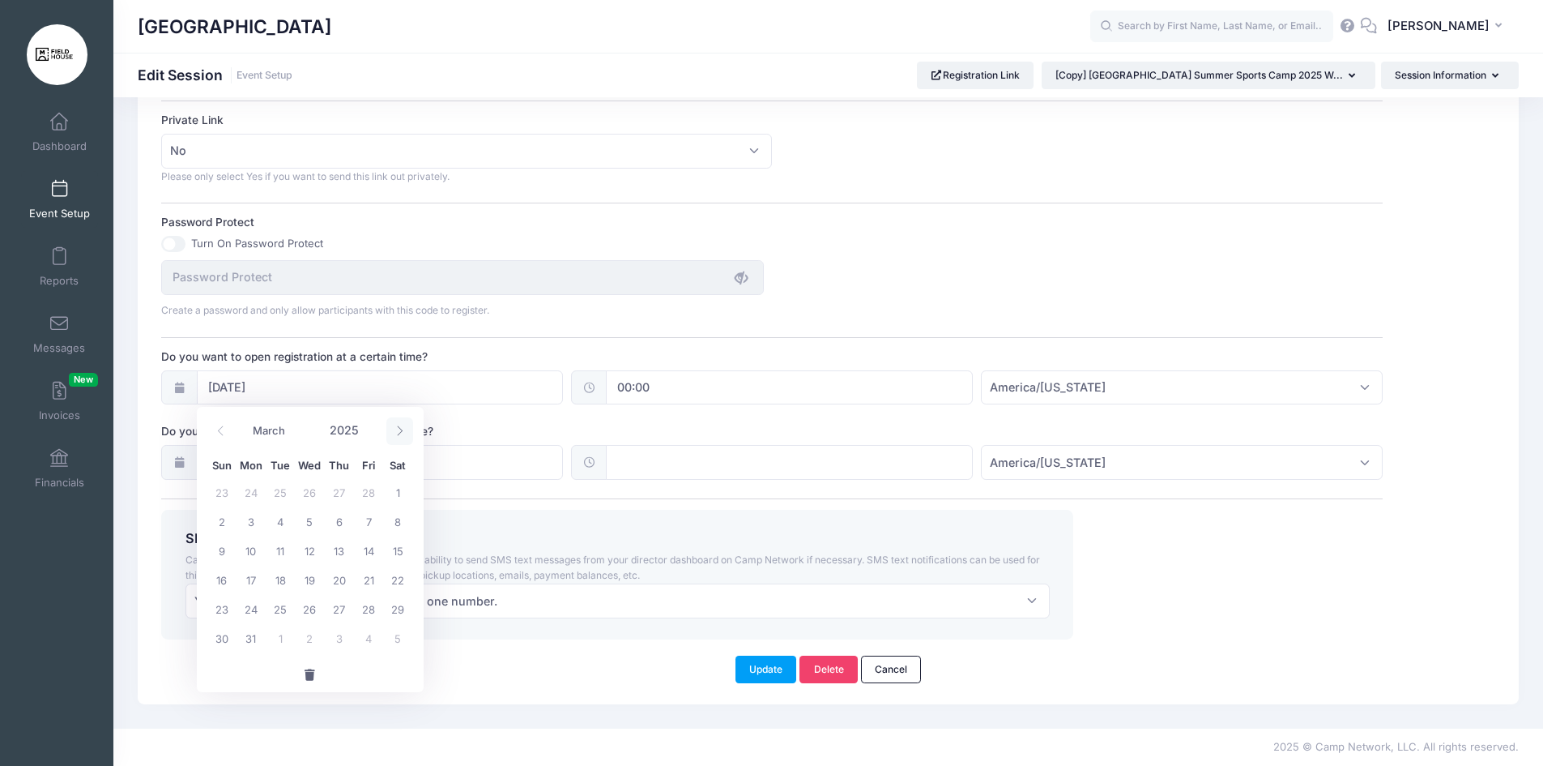
click at [407, 424] on span at bounding box center [399, 431] width 27 height 28
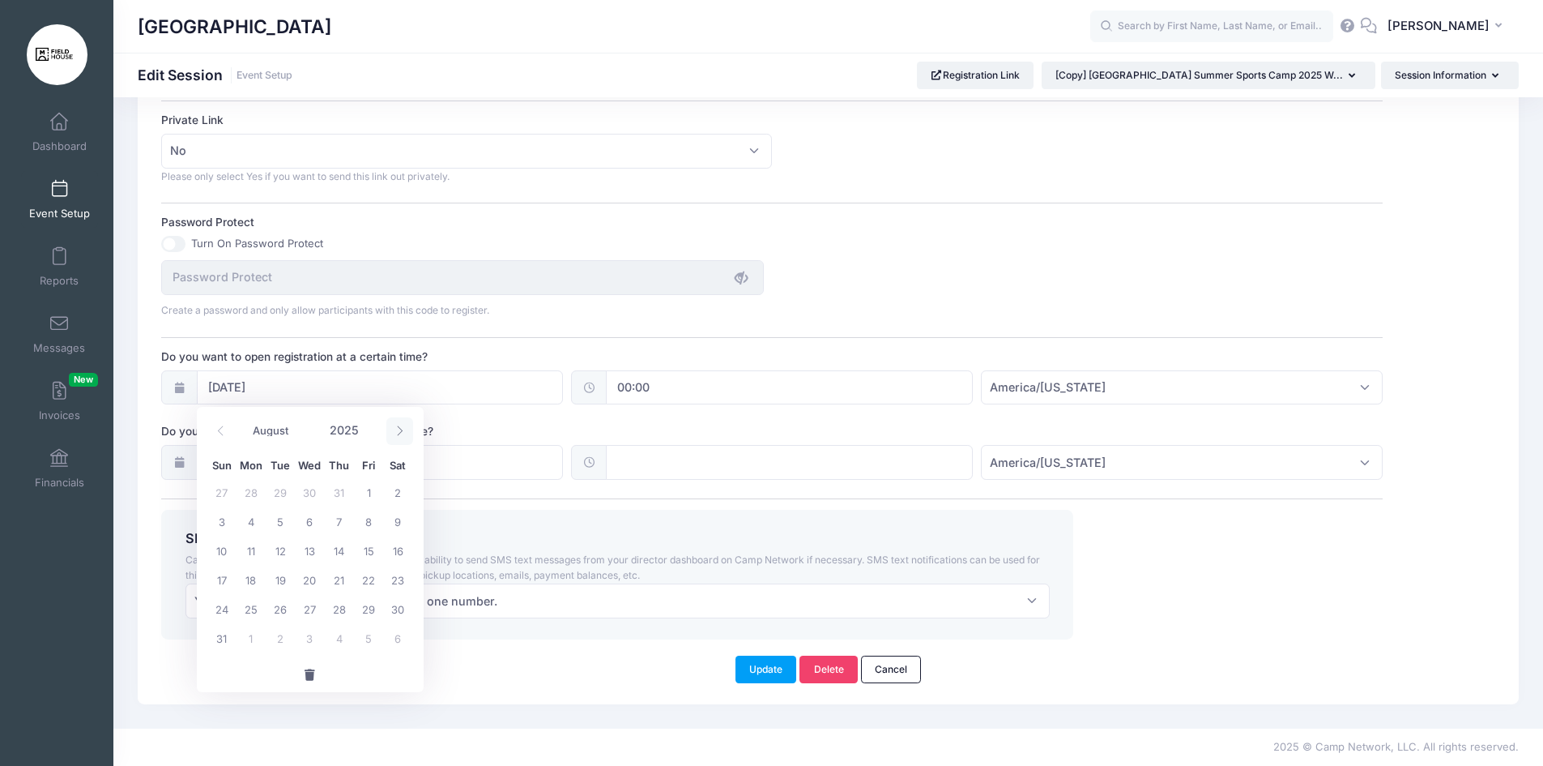
click at [407, 424] on span at bounding box center [399, 431] width 27 height 28
select select "9"
click at [305, 494] on span "1" at bounding box center [309, 491] width 29 height 29
type input "10/01/2025"
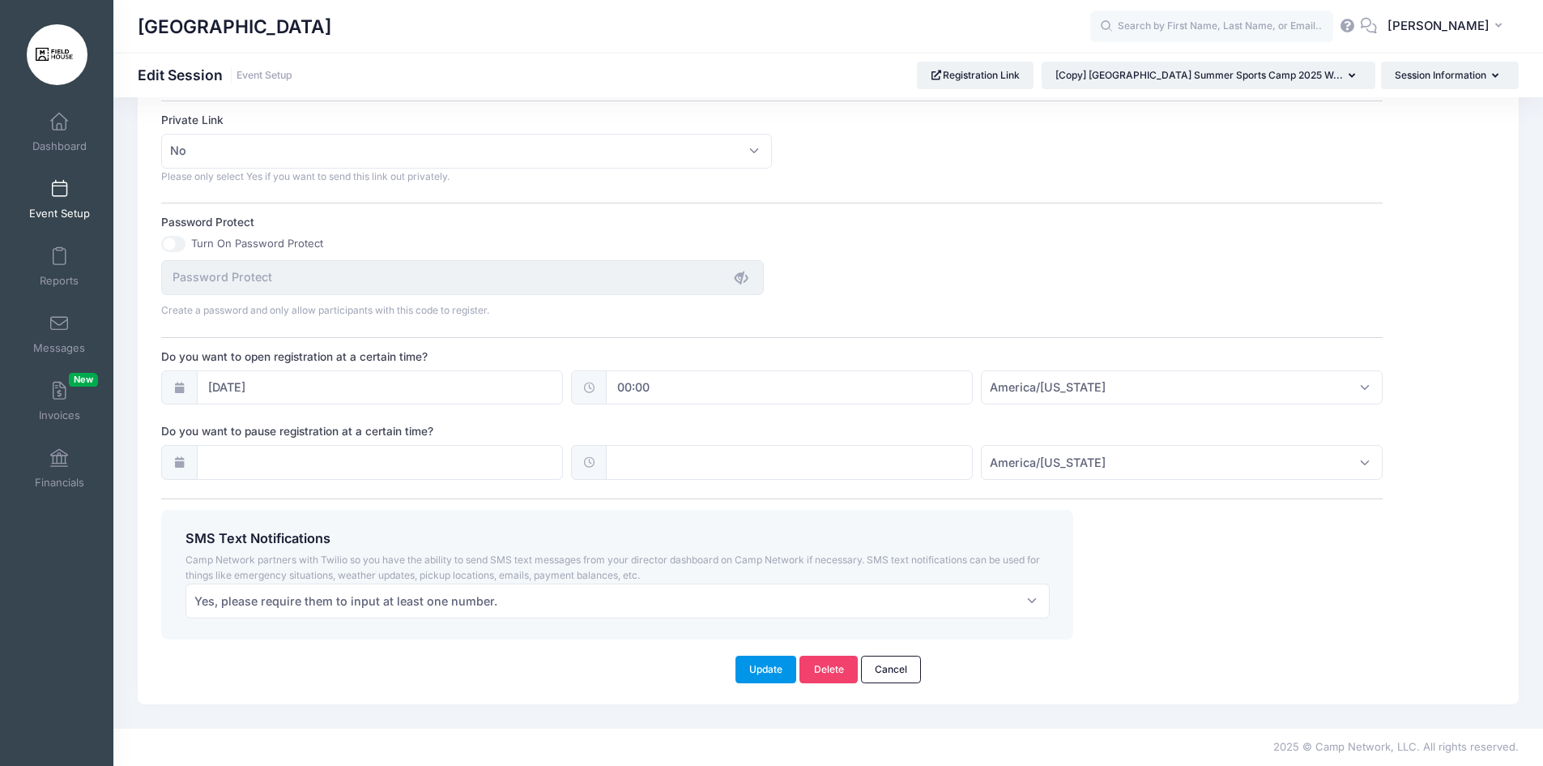
click at [753, 668] on button "Update" at bounding box center [767, 669] width 62 height 28
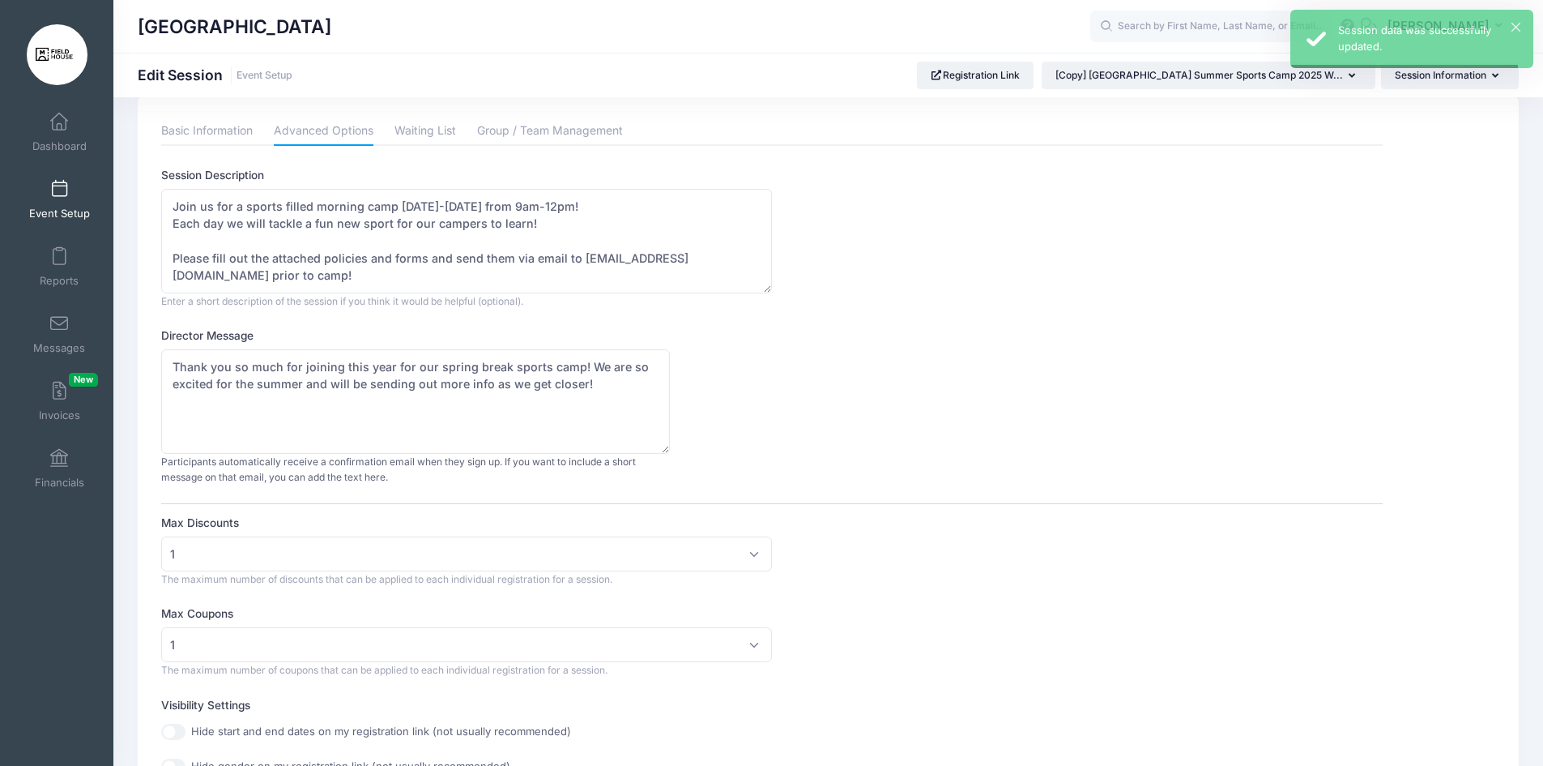
scroll to position [0, 0]
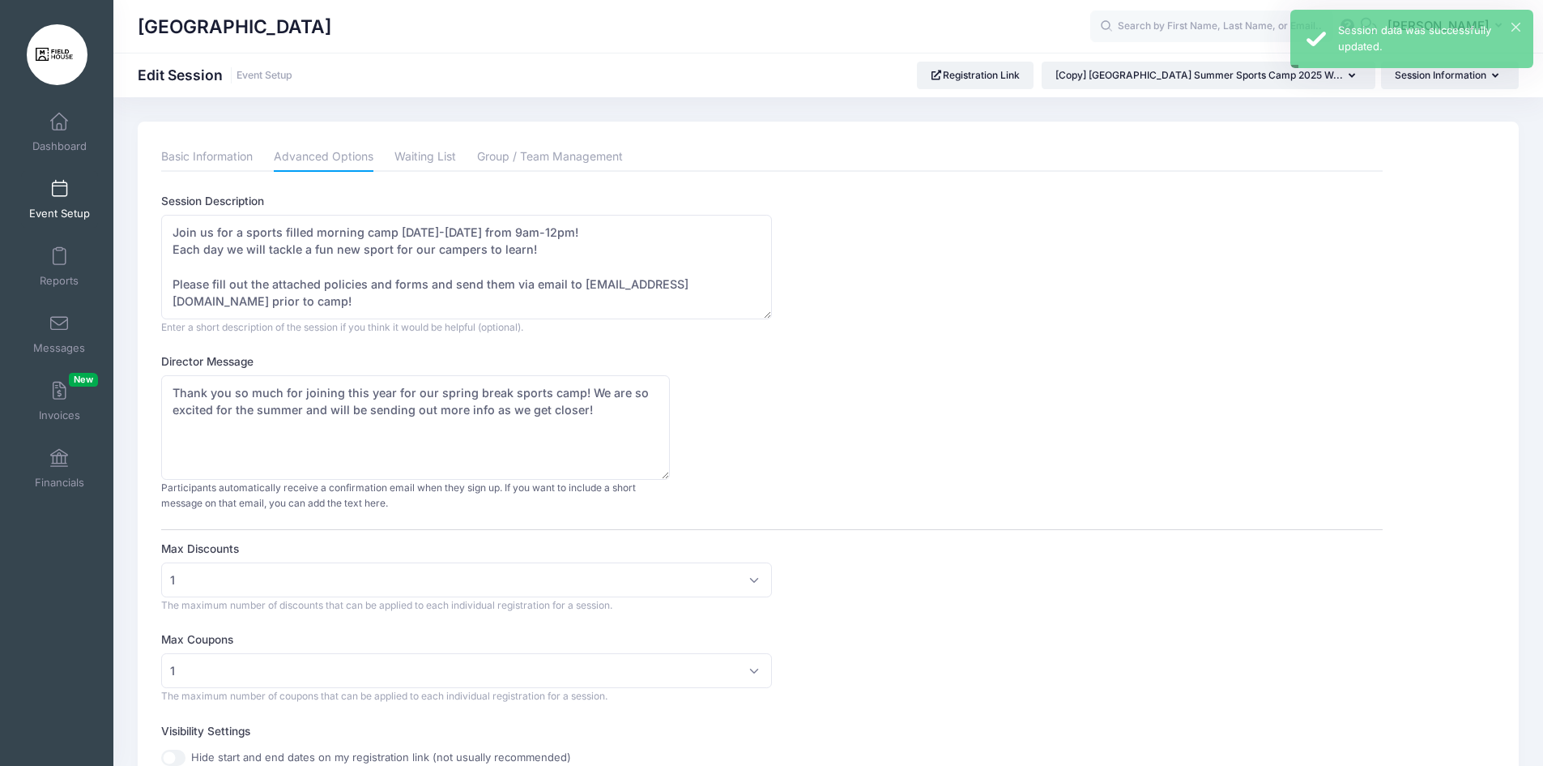
click at [61, 215] on span "Event Setup" at bounding box center [59, 214] width 61 height 14
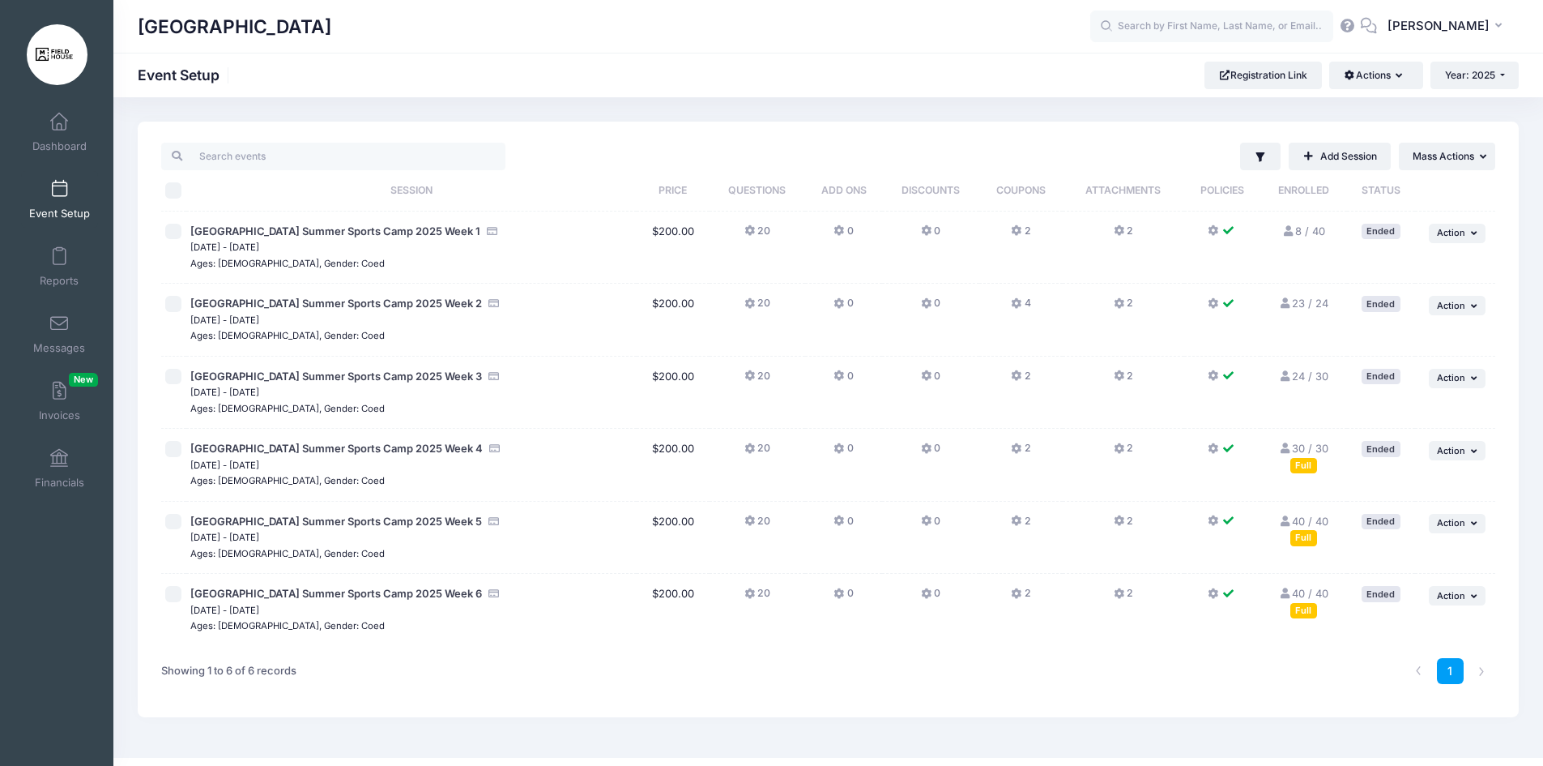
click at [75, 171] on link "Event Setup" at bounding box center [59, 199] width 77 height 57
click at [56, 210] on span "Event Setup" at bounding box center [59, 214] width 61 height 14
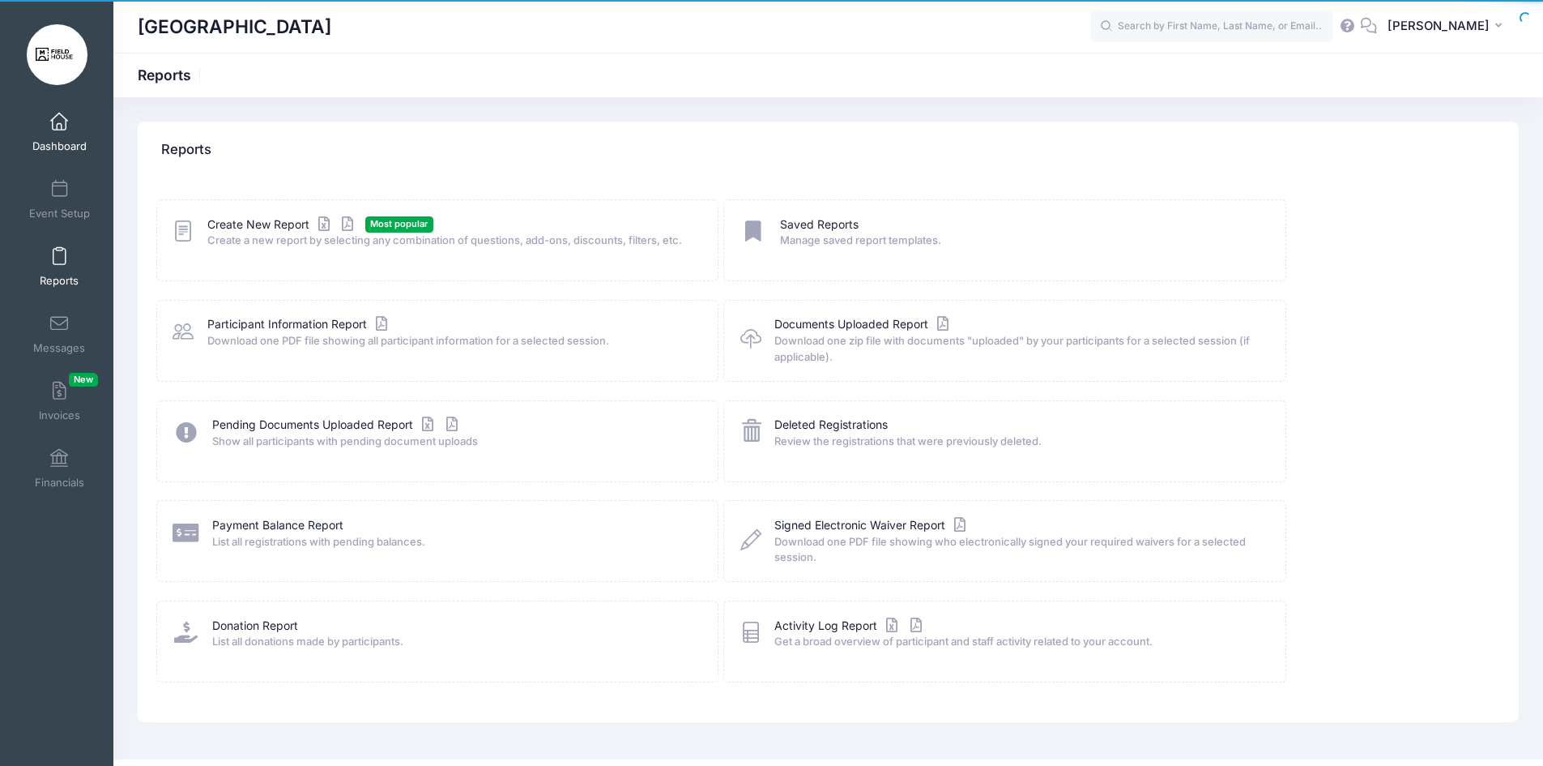
click at [62, 160] on link "Dashboard" at bounding box center [59, 132] width 77 height 57
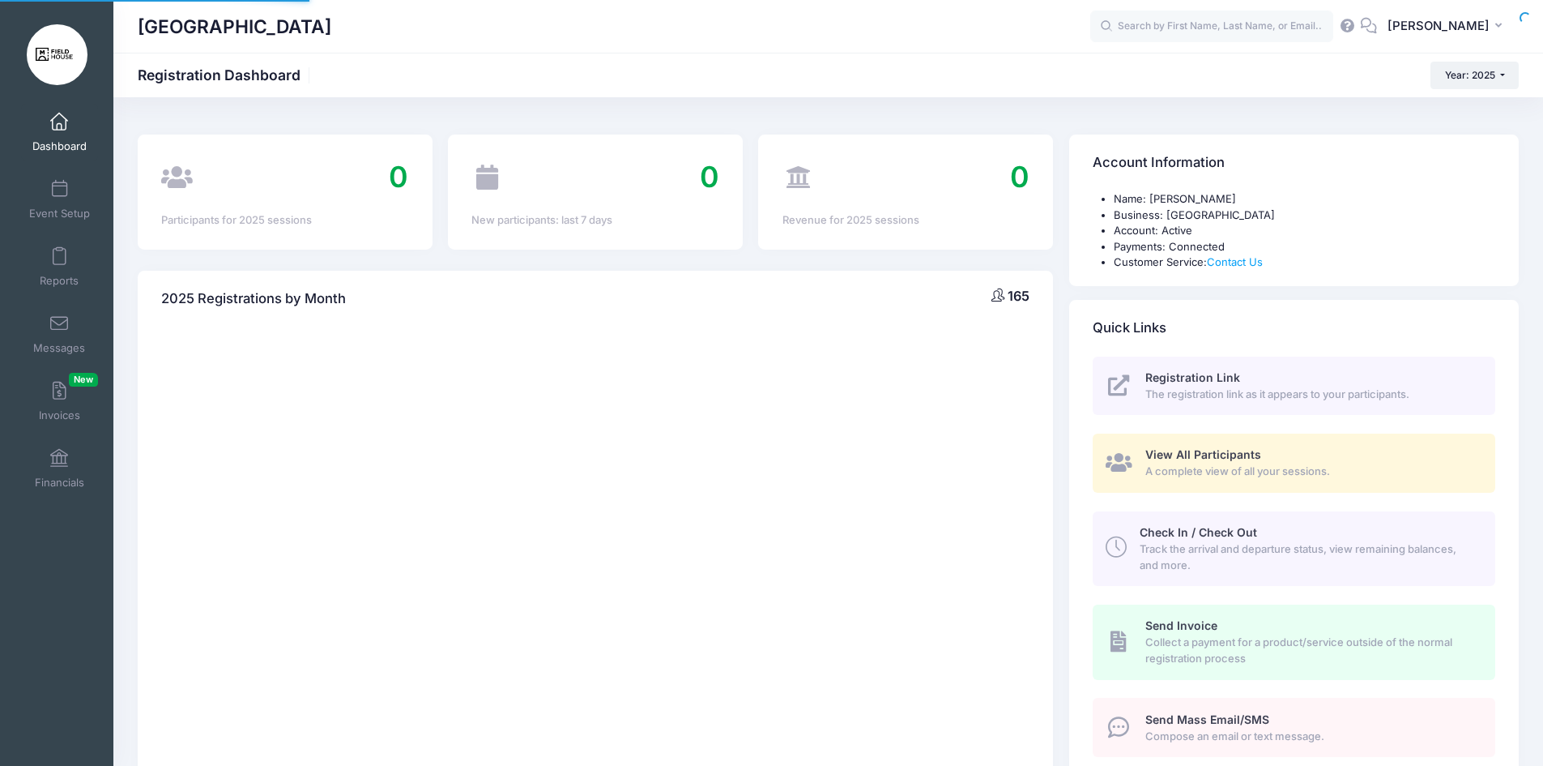
select select
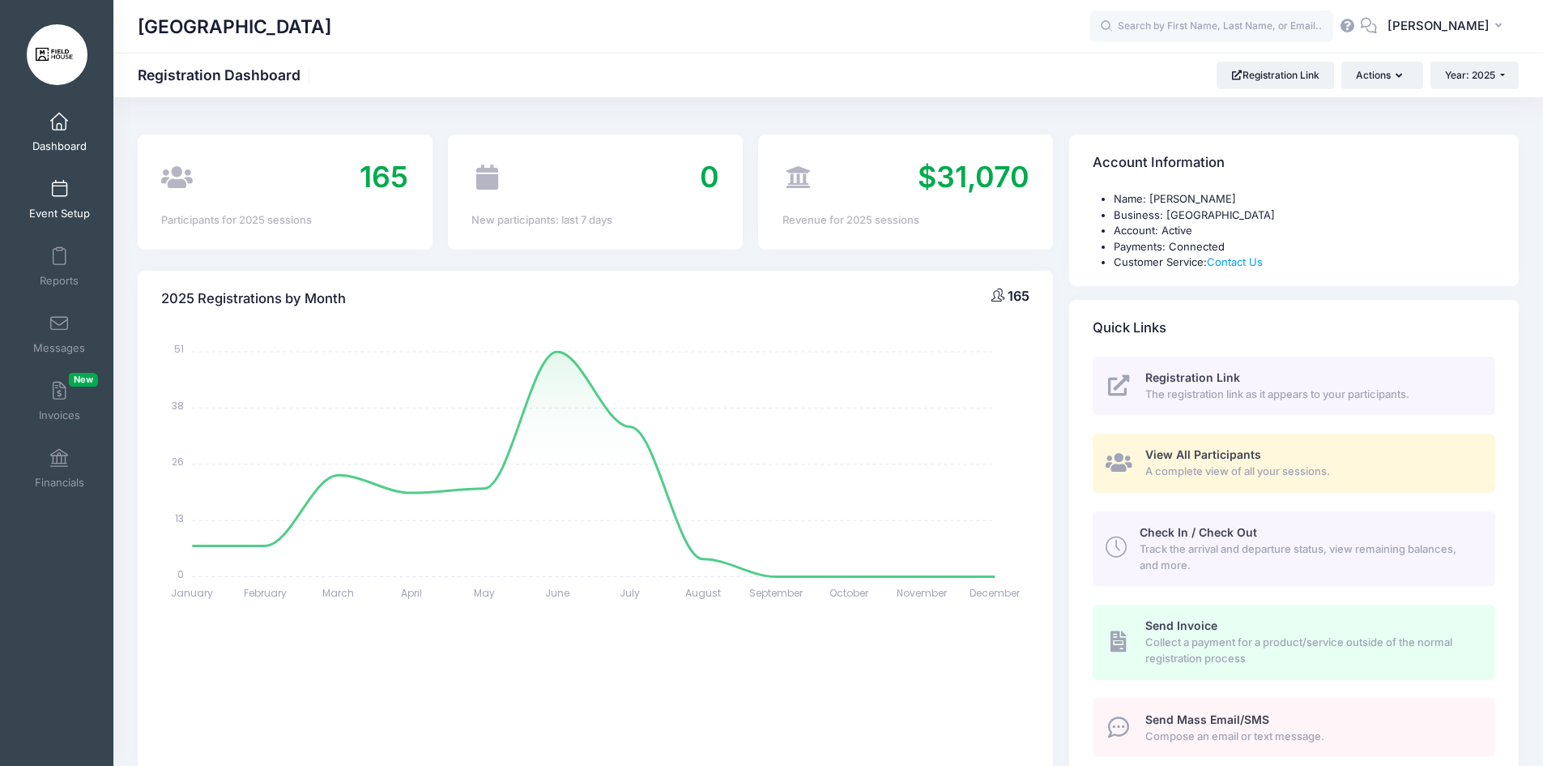
click at [47, 204] on link "Event Setup" at bounding box center [59, 199] width 77 height 57
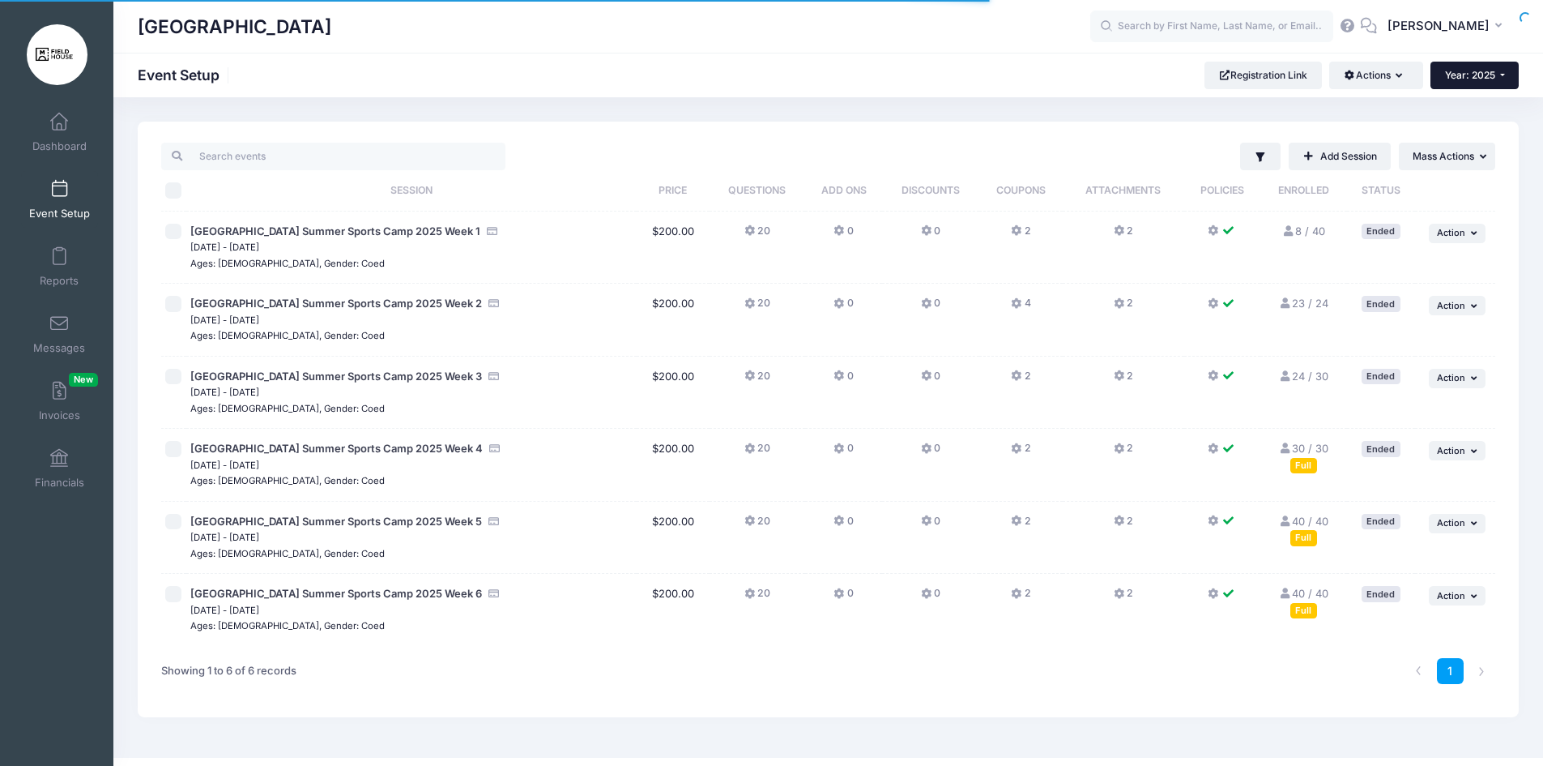
click at [1492, 63] on button "Year: 2025" at bounding box center [1475, 76] width 88 height 28
click at [1475, 109] on link "Year: 2026" at bounding box center [1483, 106] width 105 height 21
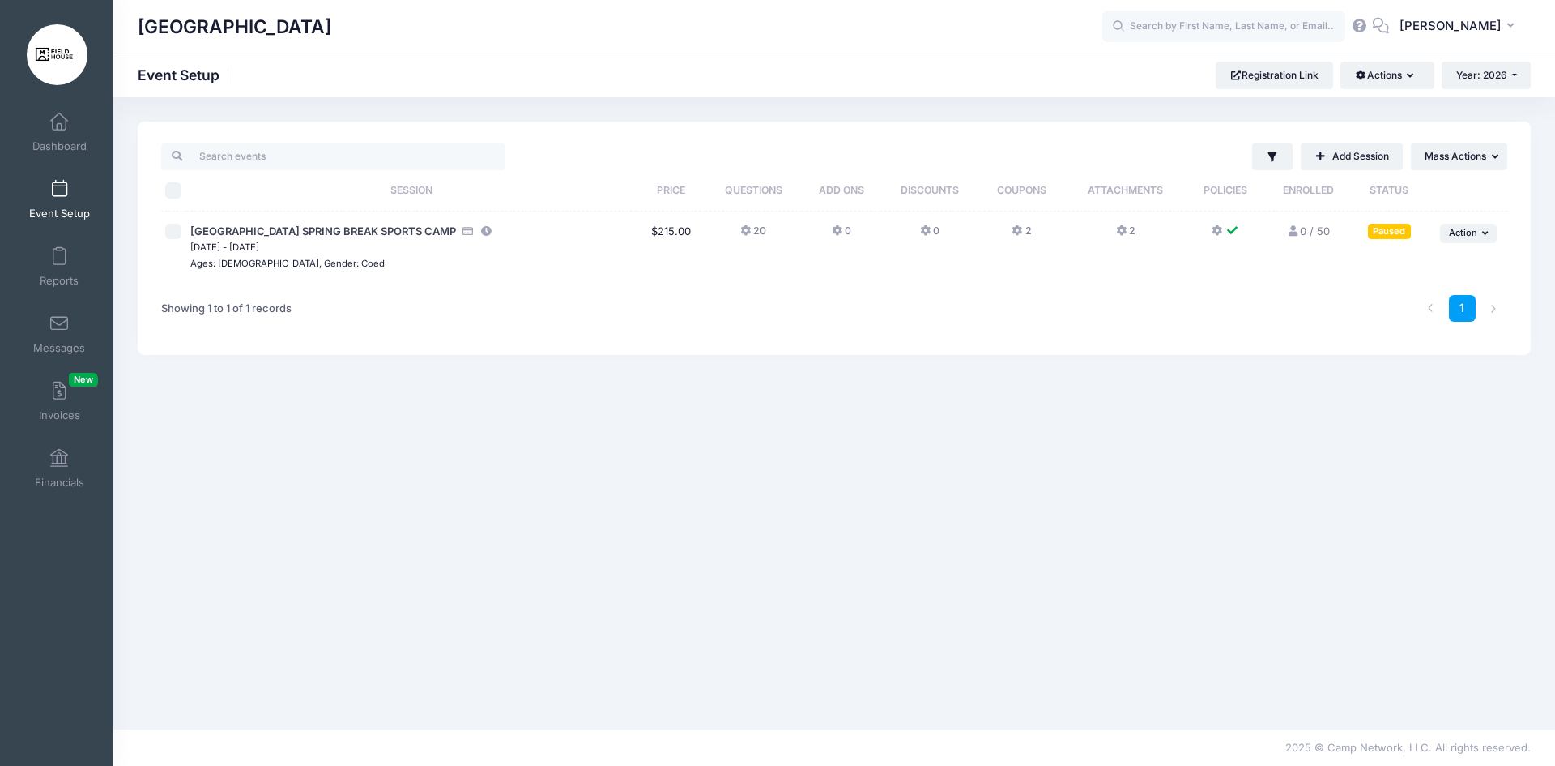
click at [1018, 231] on icon at bounding box center [1018, 231] width 13 height 0
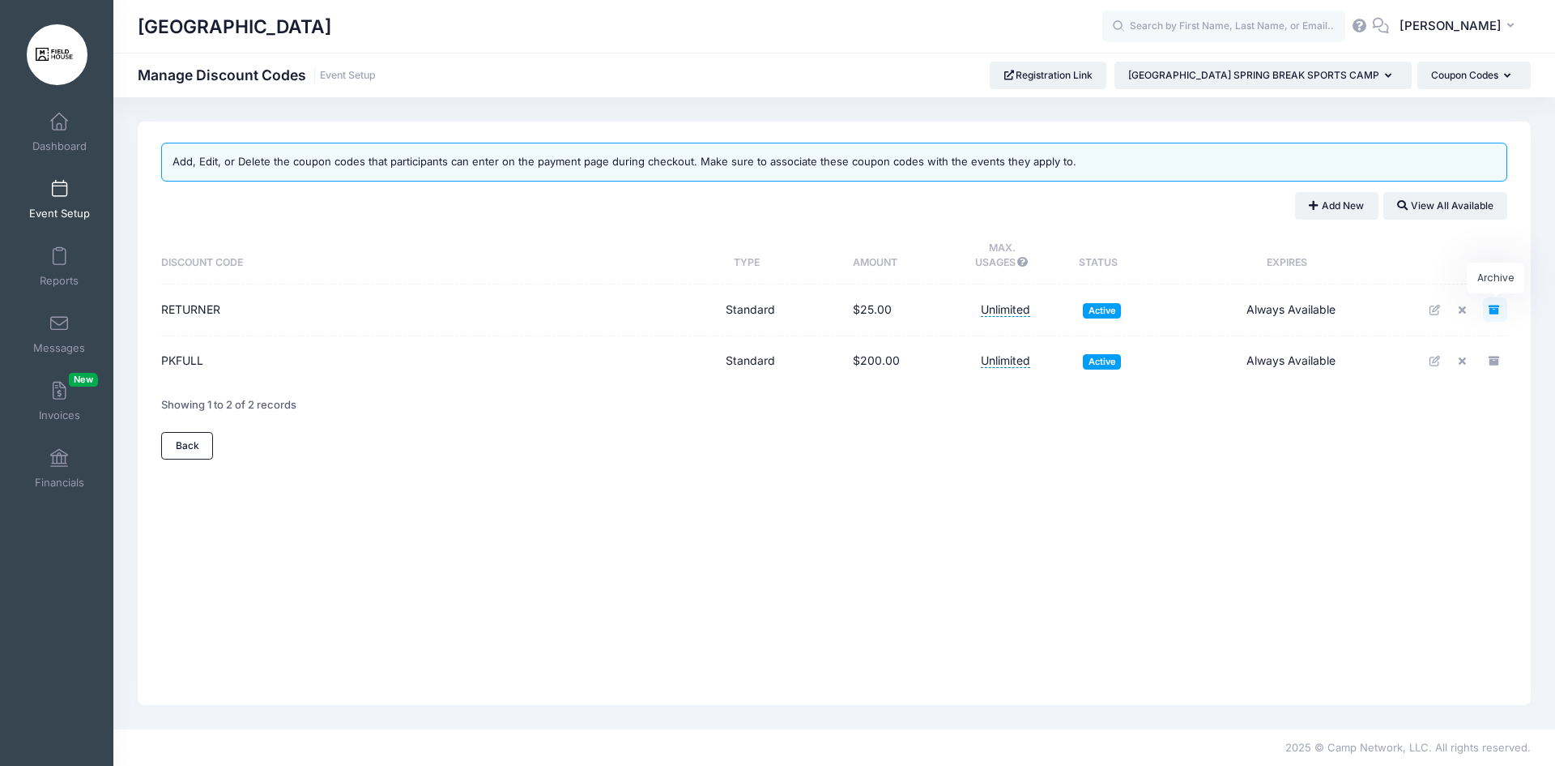
click at [1493, 313] on icon "Archive" at bounding box center [1495, 310] width 13 height 11
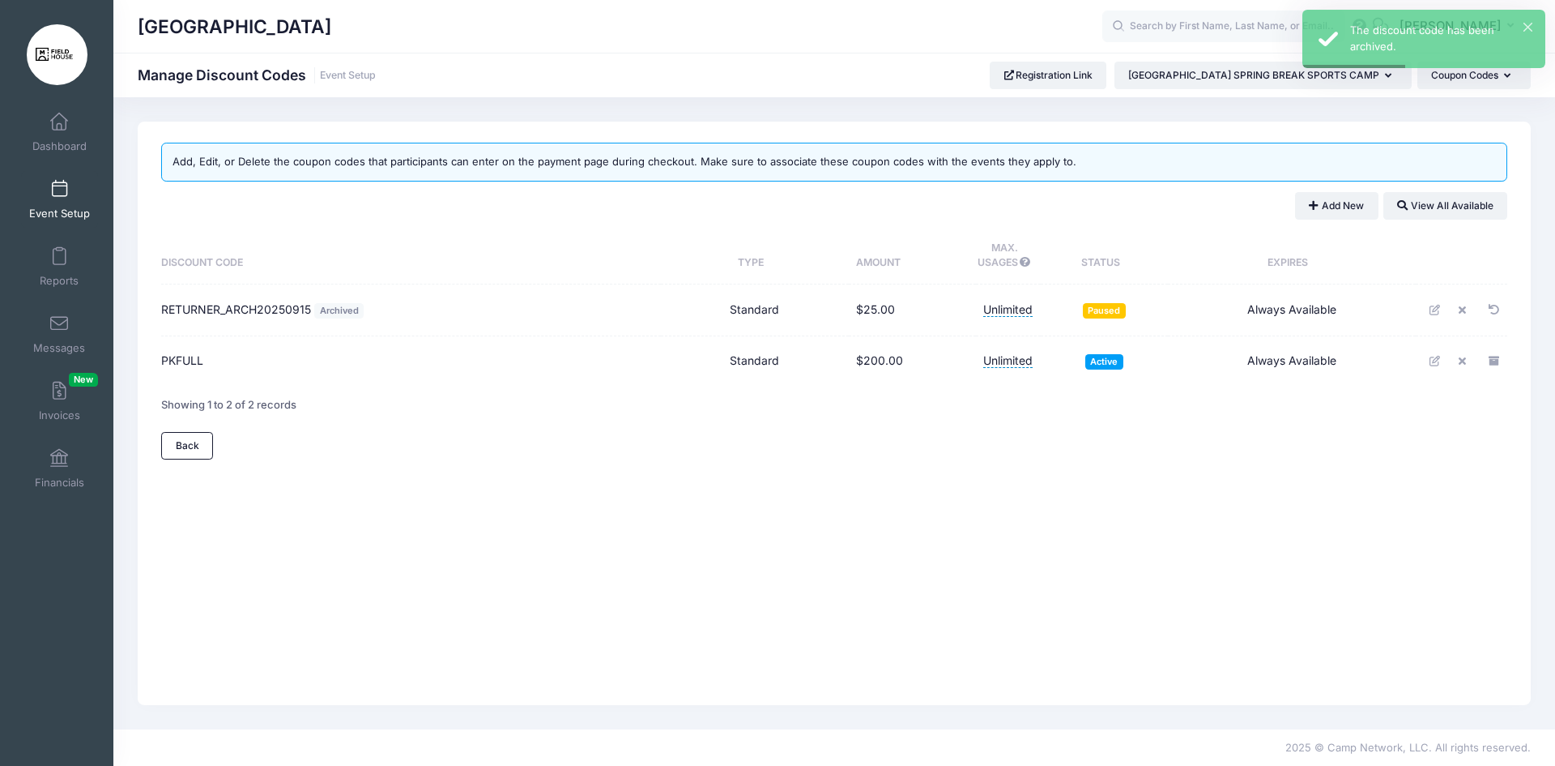
click at [66, 188] on link "Event Setup" at bounding box center [59, 199] width 77 height 57
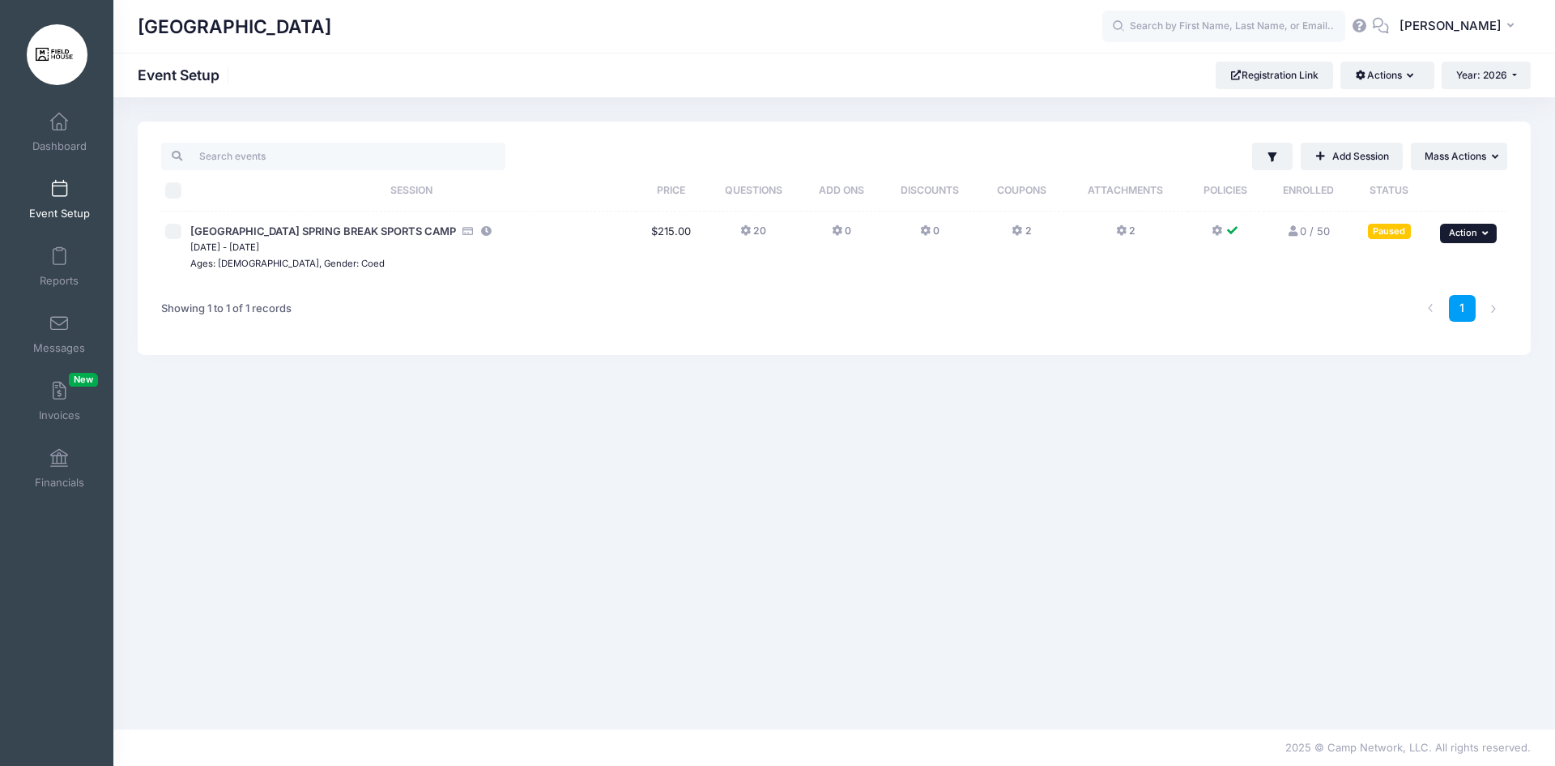
click at [1463, 235] on span "Action" at bounding box center [1463, 232] width 28 height 11
click at [1436, 271] on link "Resume Session" at bounding box center [1416, 269] width 147 height 31
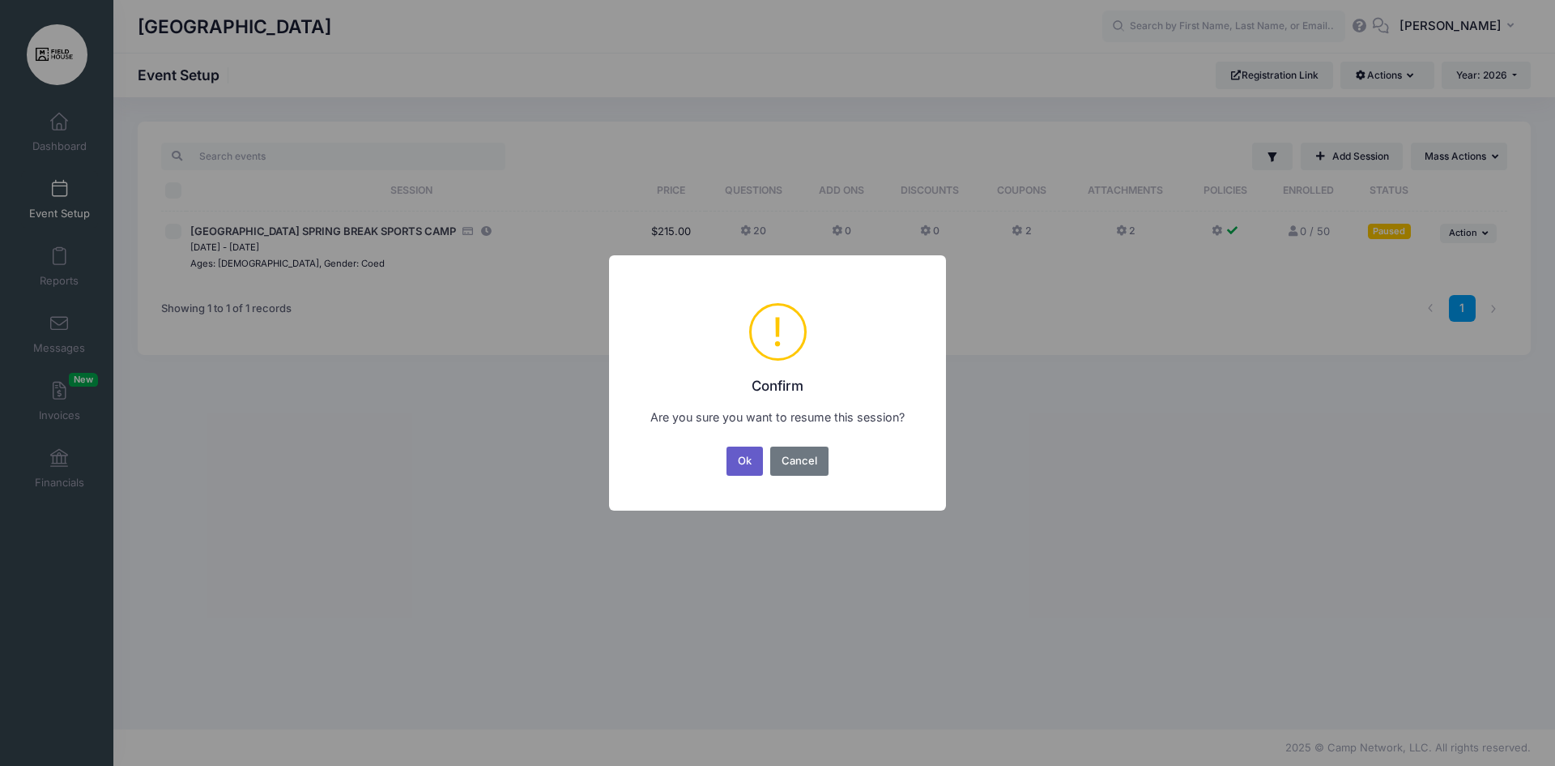
click at [748, 448] on button "Ok" at bounding box center [745, 460] width 37 height 29
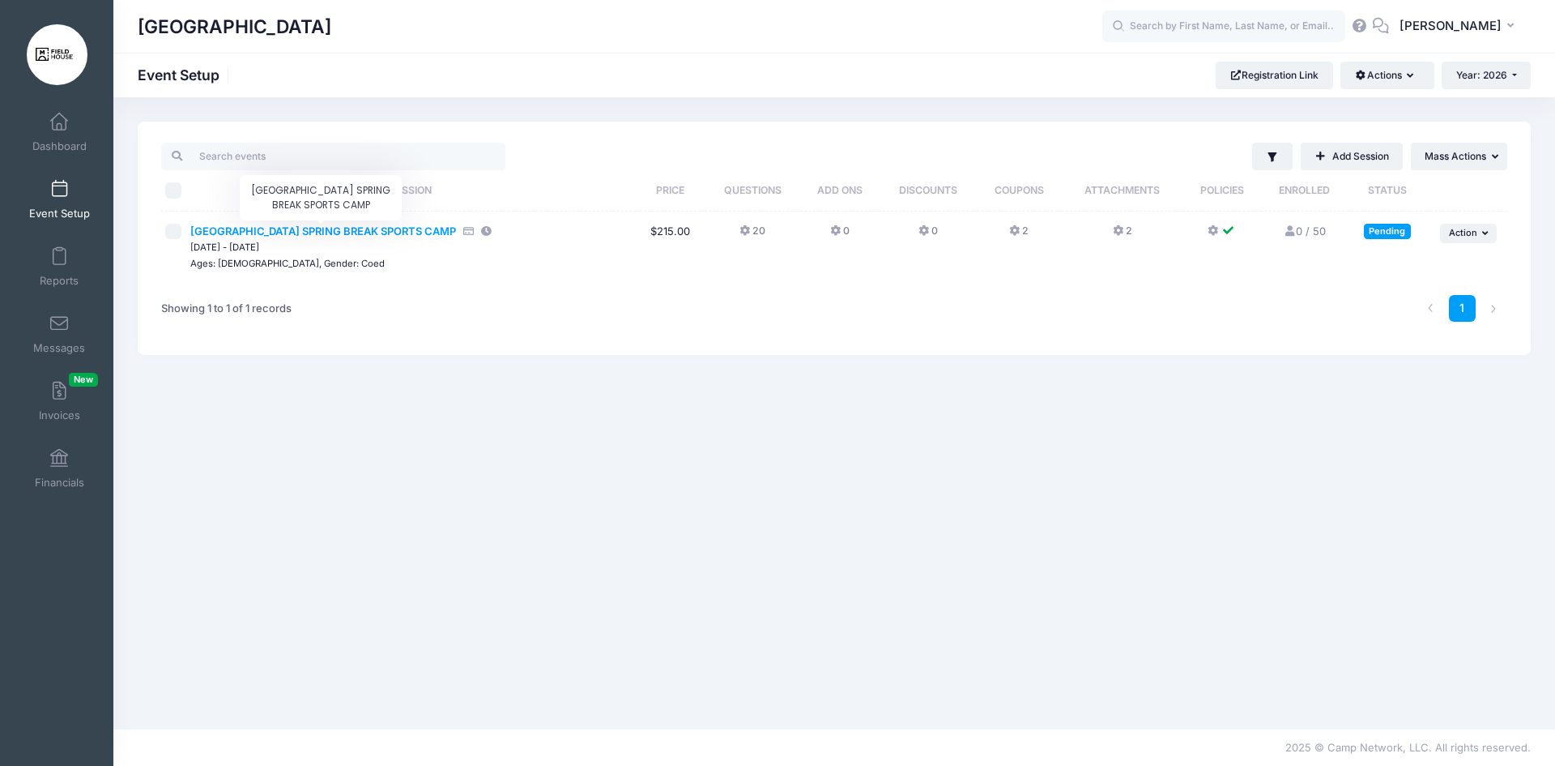
click at [412, 232] on span "[GEOGRAPHIC_DATA] SPRING BREAK SPORTS CAMP" at bounding box center [323, 230] width 266 height 13
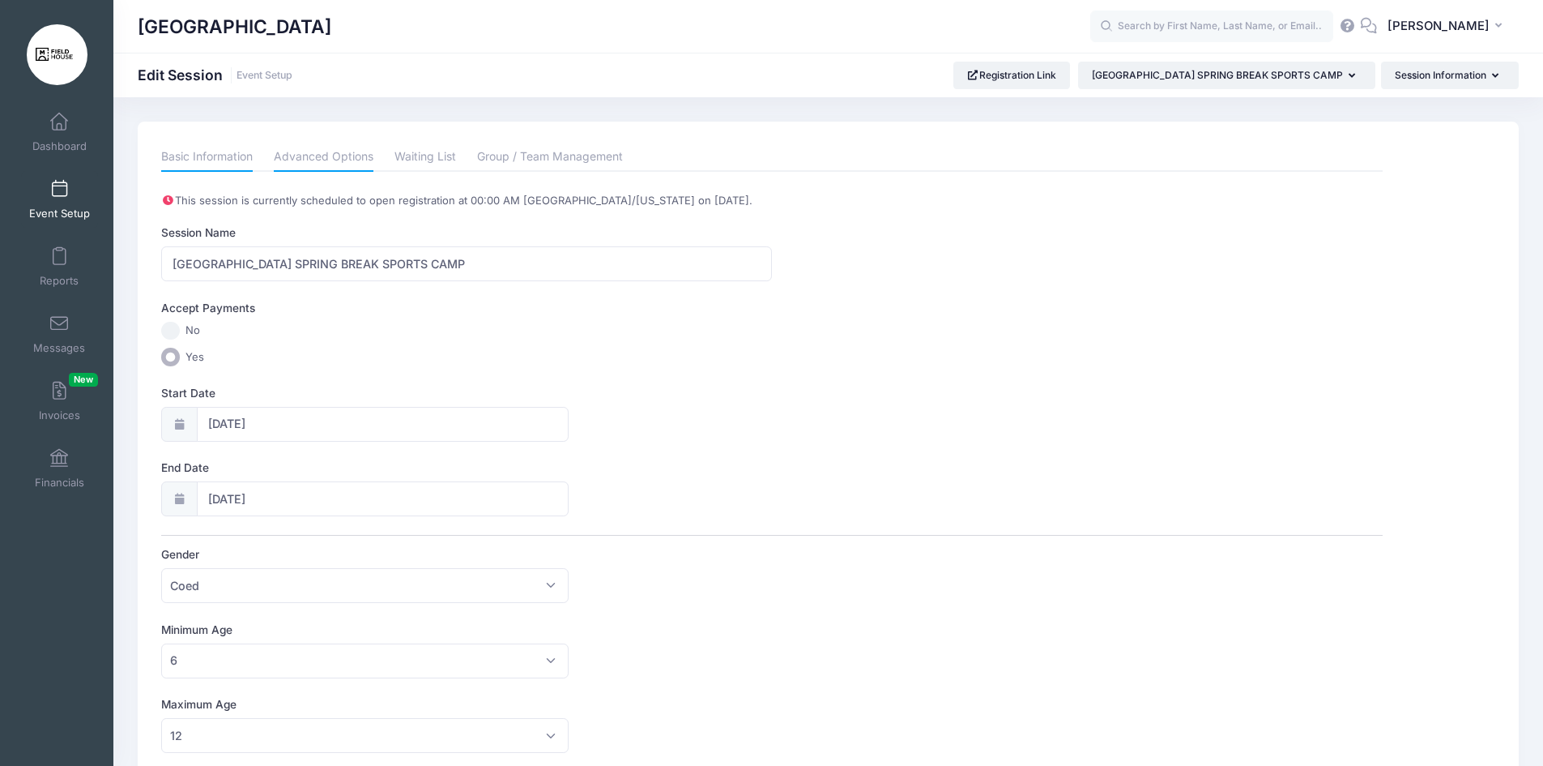
click at [331, 147] on link "Advanced Options" at bounding box center [324, 157] width 100 height 29
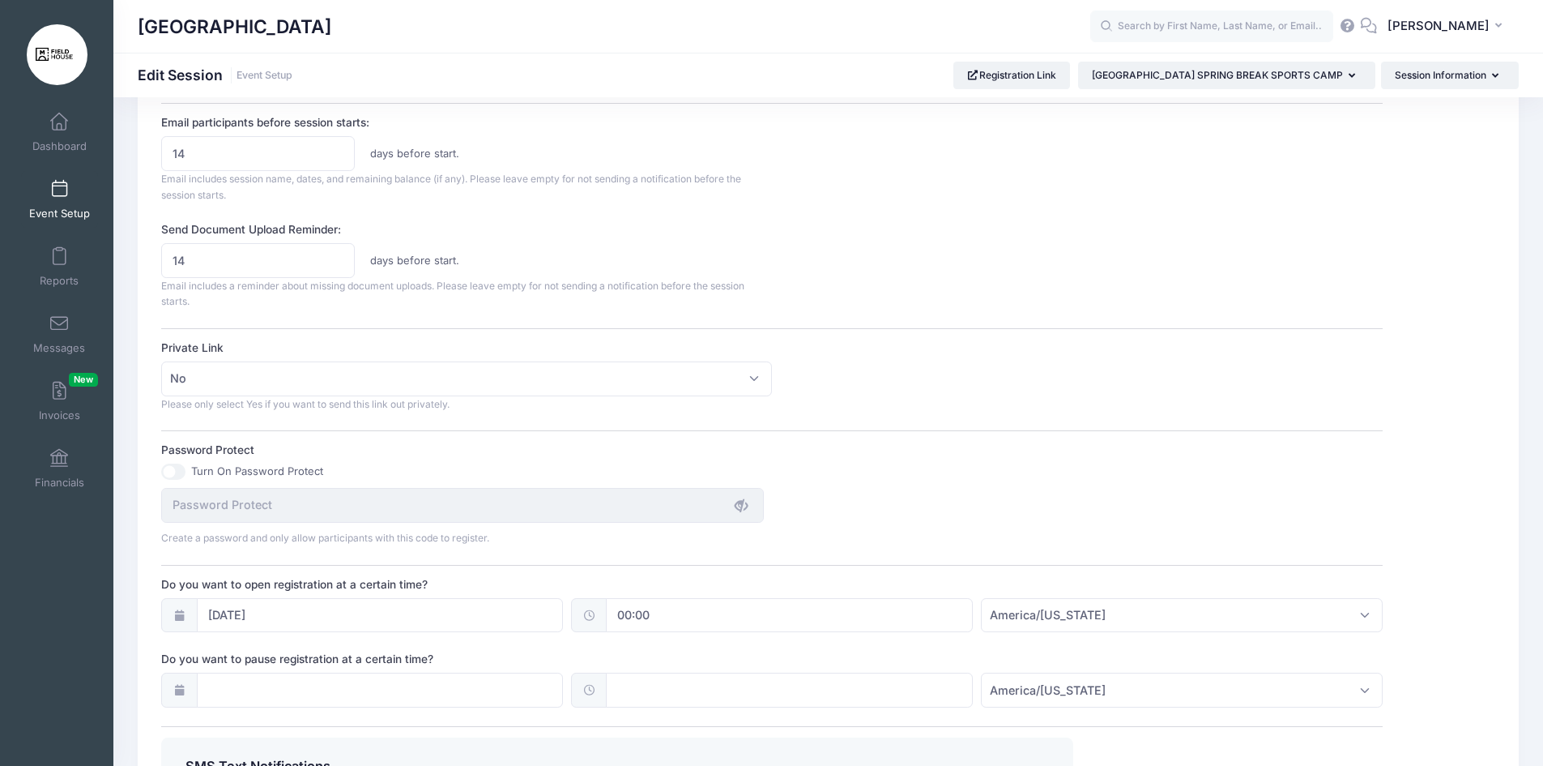
scroll to position [751, 0]
click at [231, 624] on input "10/01/2025" at bounding box center [380, 614] width 367 height 35
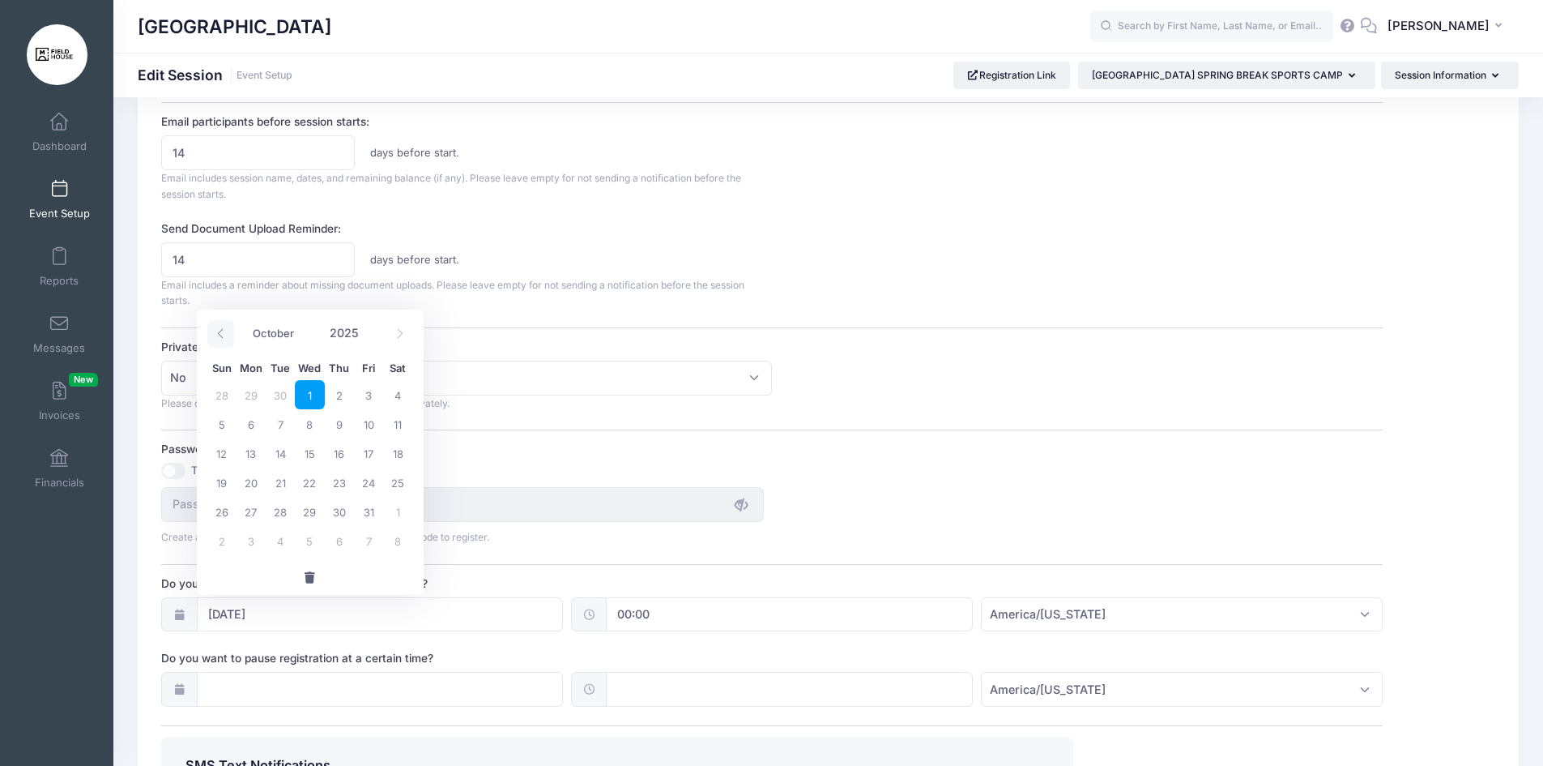
click at [224, 331] on icon at bounding box center [220, 333] width 11 height 11
select select "8"
click at [301, 422] on span "10" at bounding box center [309, 423] width 29 height 29
type input "09/10/2025"
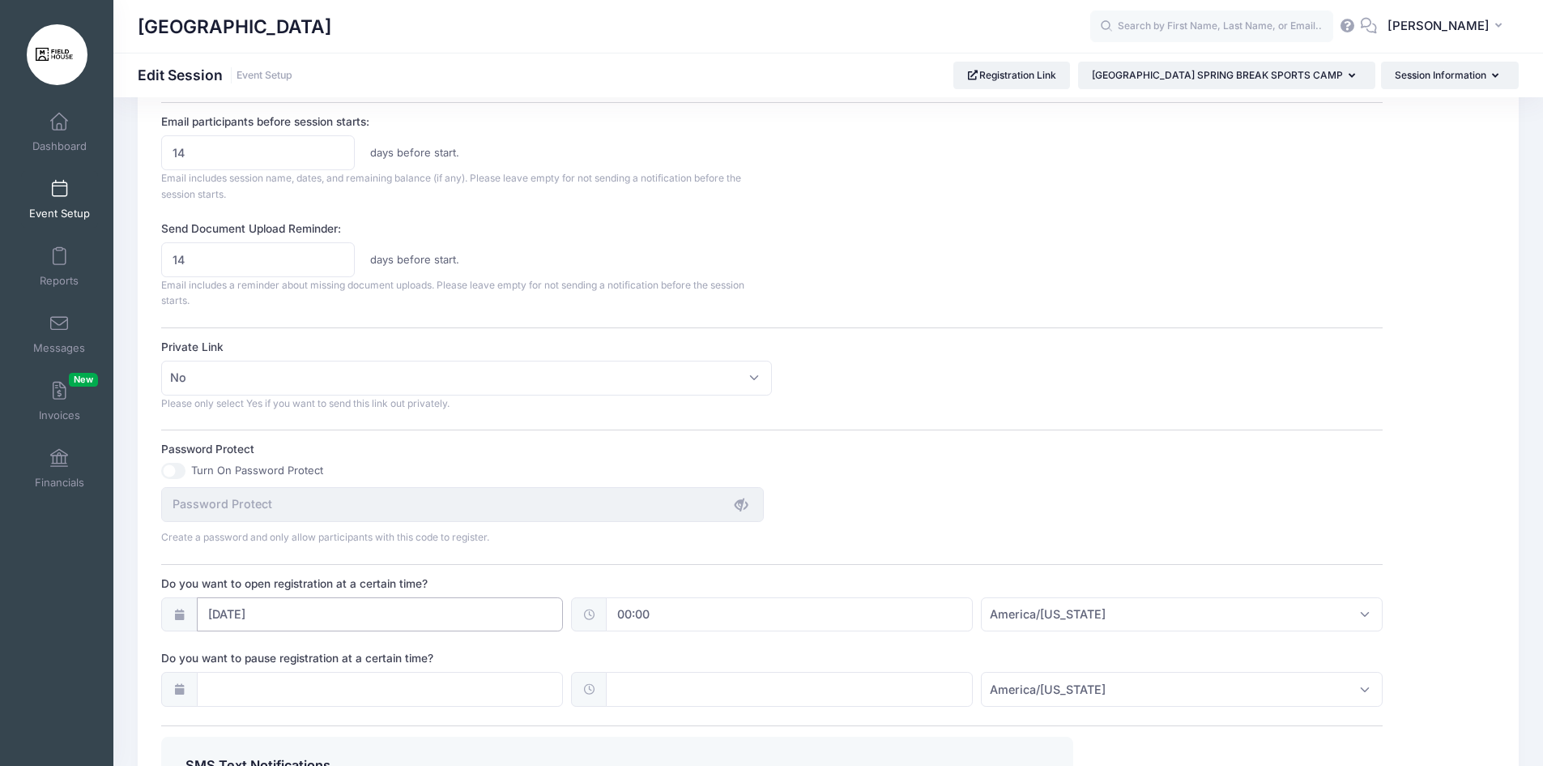
scroll to position [978, 0]
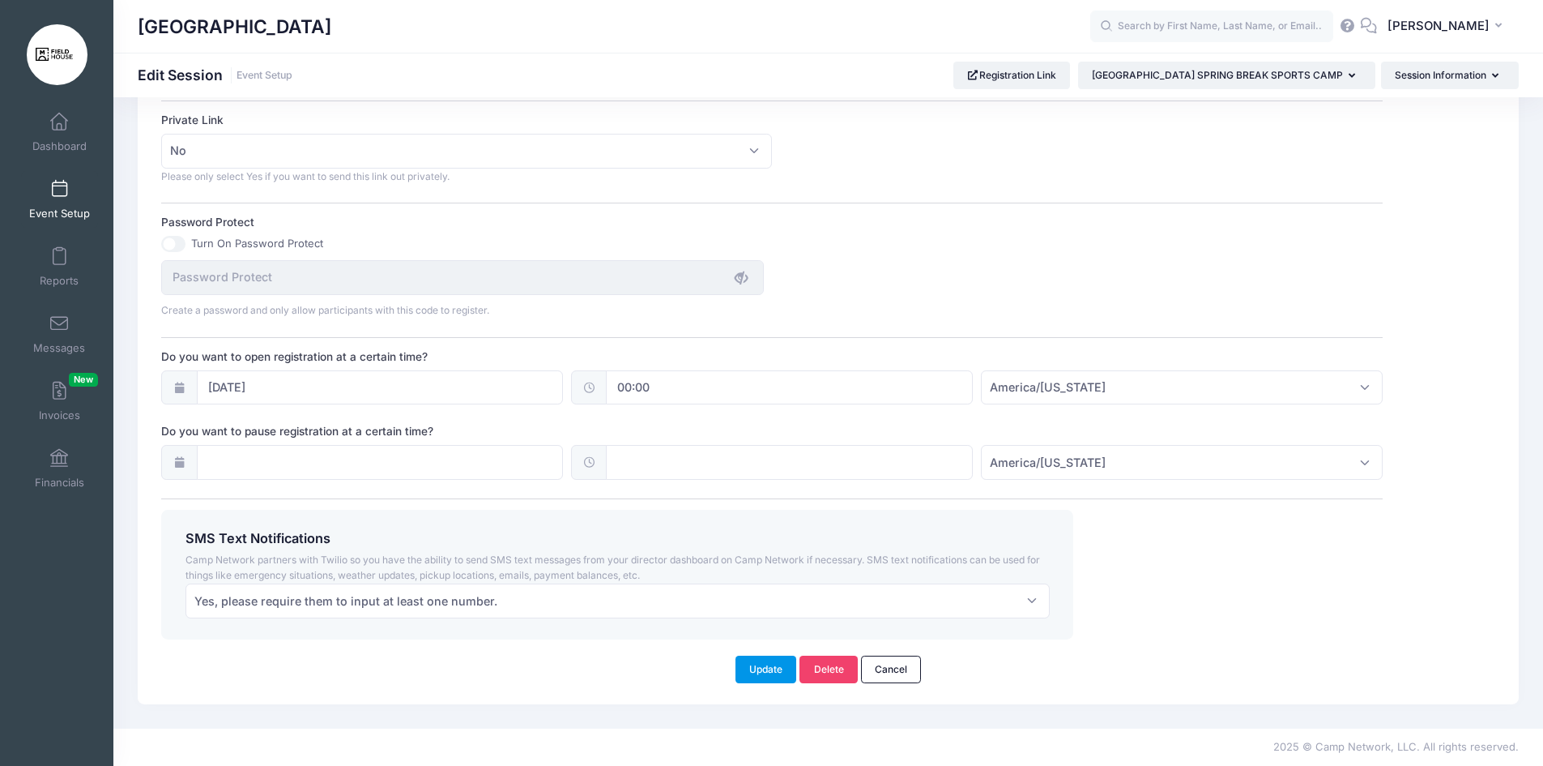
click at [755, 666] on button "Update" at bounding box center [767, 669] width 62 height 28
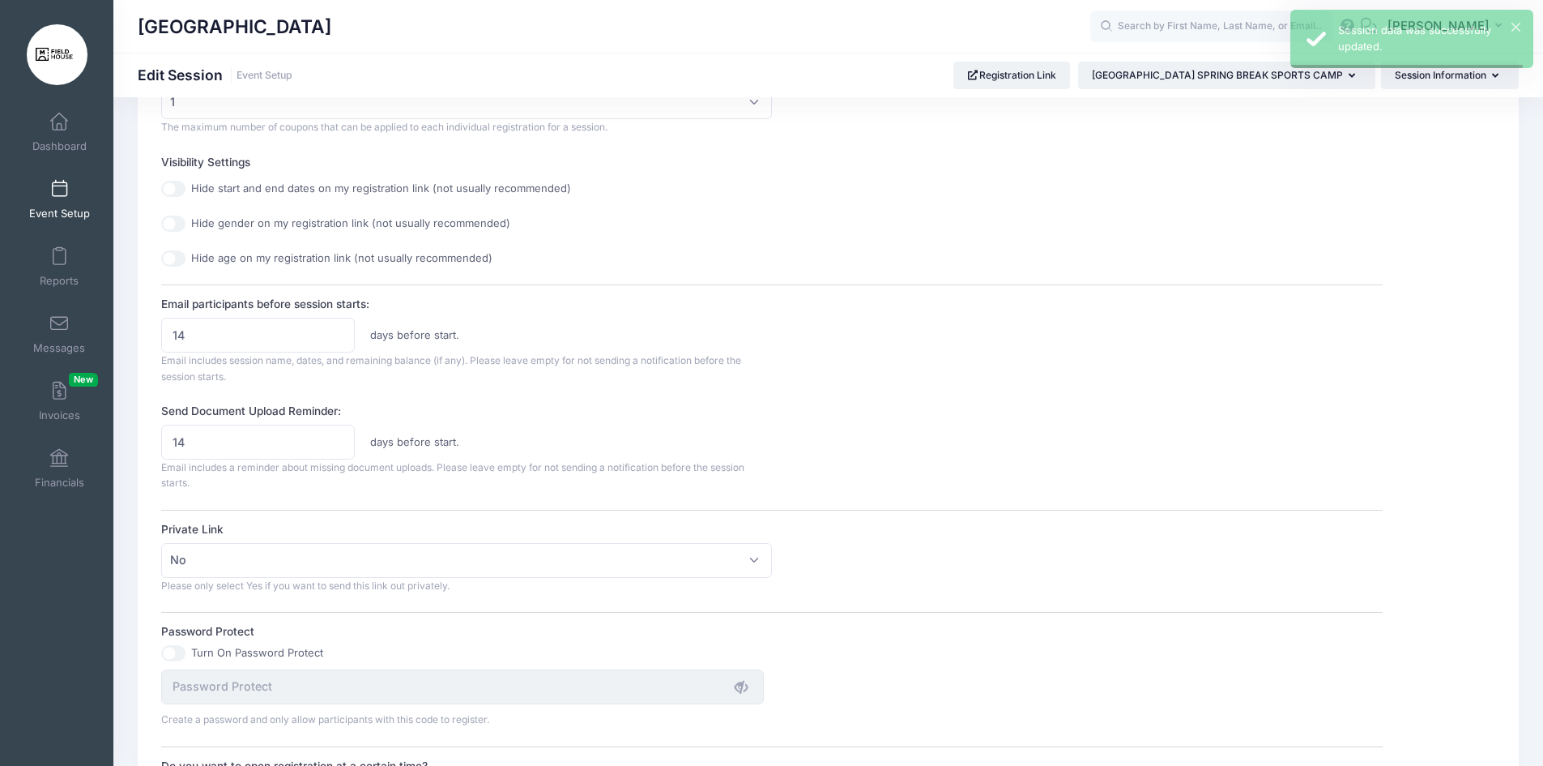
scroll to position [0, 0]
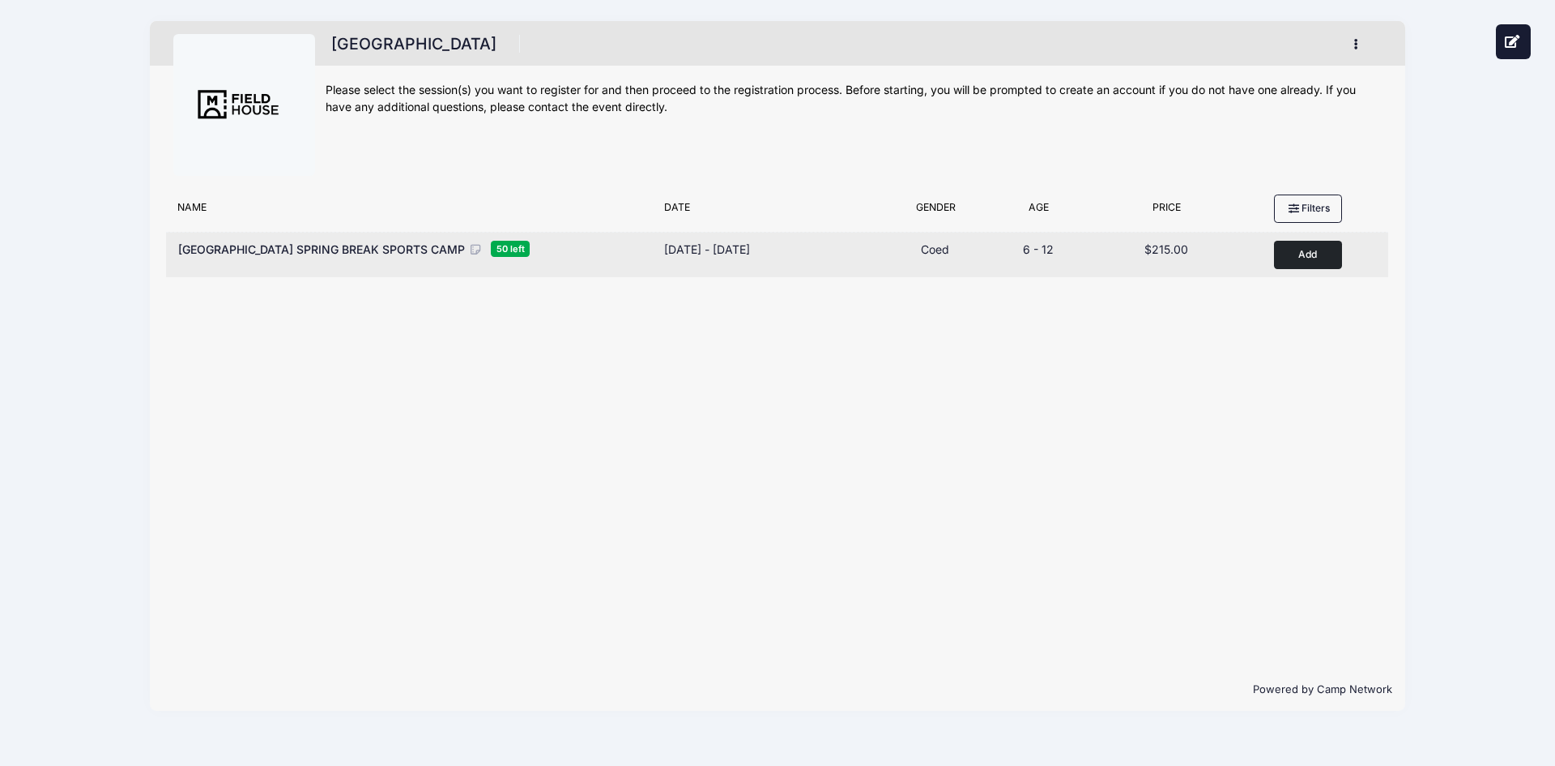
click at [737, 269] on div "[GEOGRAPHIC_DATA] SPRING BREAK SPORTS CAMP 50 left Dates [DATE] - [DATE] [DATE]…" at bounding box center [777, 254] width 1222 height 45
